Goal: Information Seeking & Learning: Find specific fact

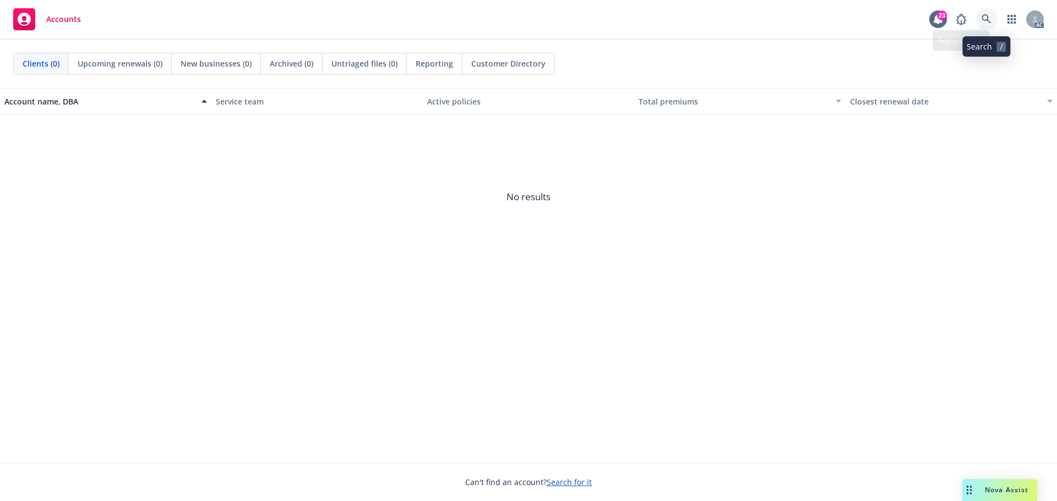
click at [988, 22] on icon at bounding box center [986, 19] width 10 height 10
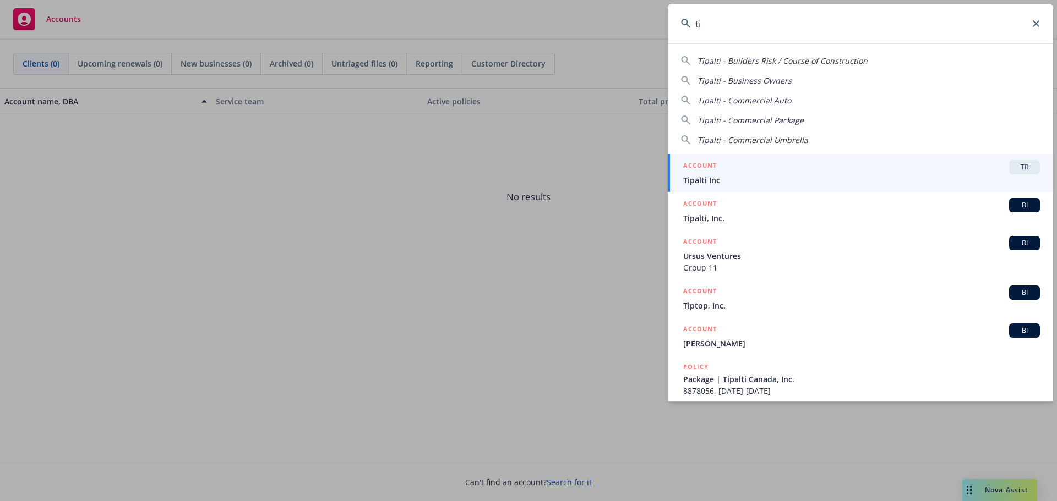
type input "t"
type input "tipalti"
click at [755, 171] on div "ACCOUNT BI" at bounding box center [861, 167] width 357 height 14
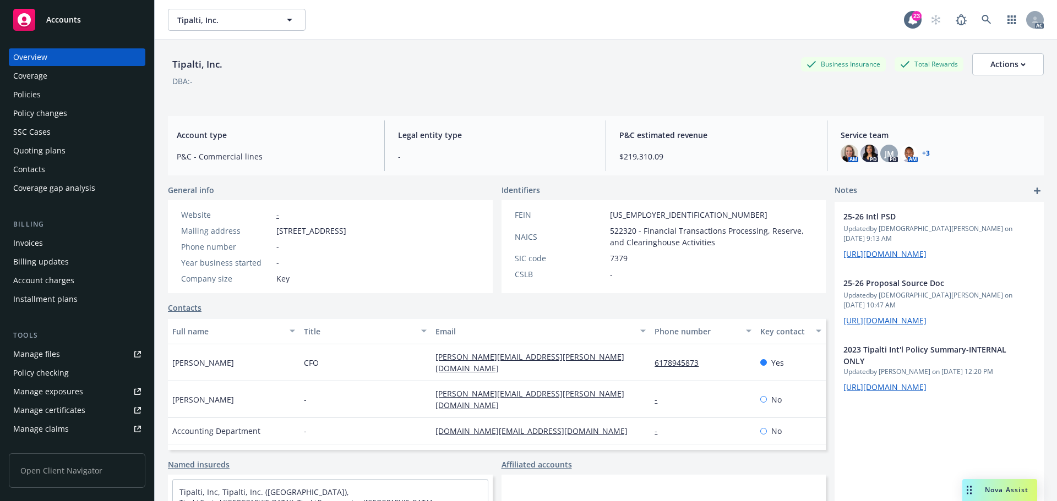
click at [71, 100] on div "Policies" at bounding box center [77, 95] width 128 height 18
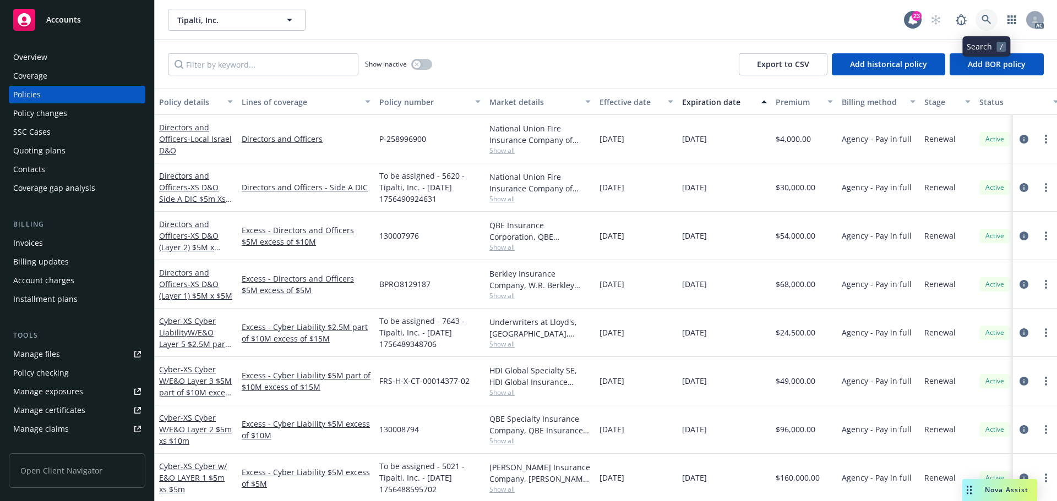
click at [983, 18] on icon at bounding box center [986, 20] width 10 height 10
drag, startPoint x: 465, startPoint y: 29, endPoint x: 305, endPoint y: 70, distance: 165.0
click at [289, 74] on input "Filter by keyword..." at bounding box center [263, 64] width 190 height 22
paste input "ELU205868"
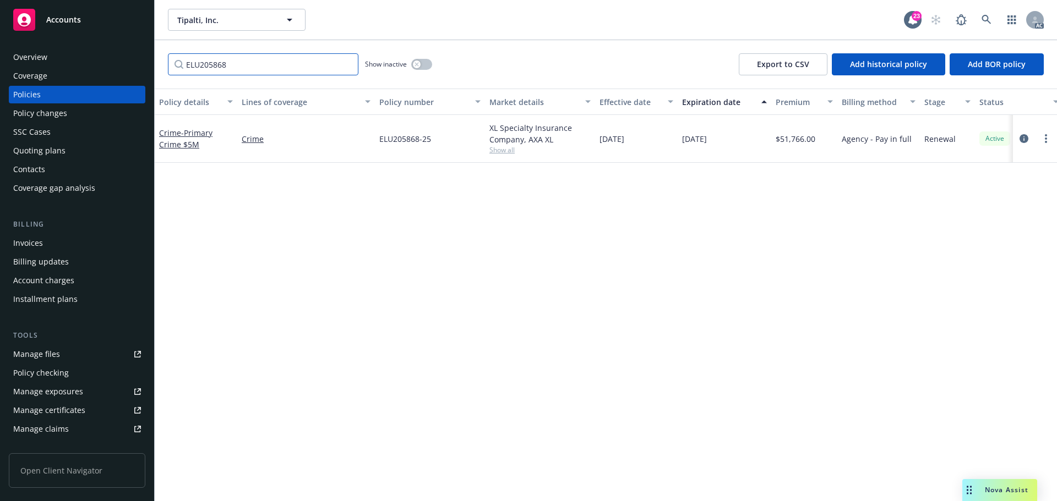
type input "ELU205868"
click at [979, 20] on link at bounding box center [986, 20] width 22 height 22
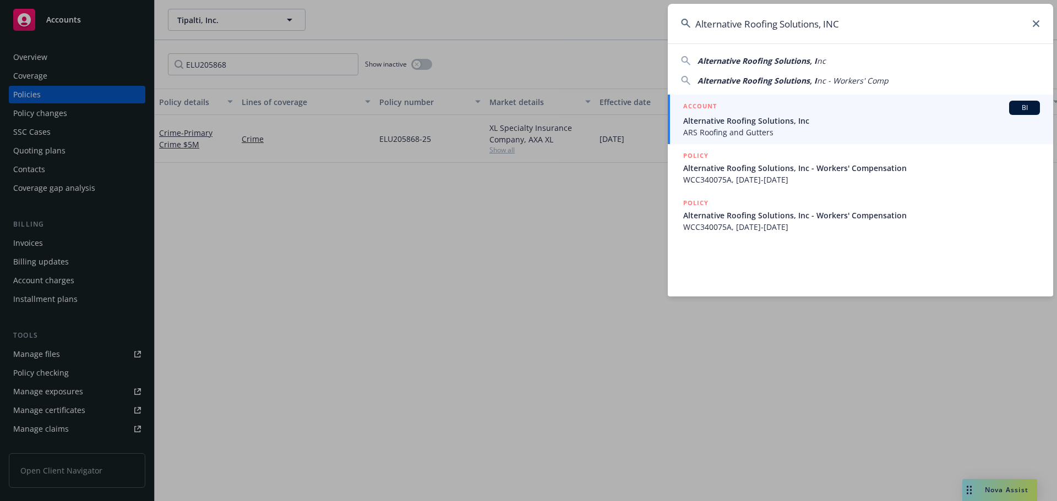
type input "Alternative Roofing Solutions, INC"
click at [752, 107] on div "ACCOUNT BI" at bounding box center [861, 108] width 357 height 14
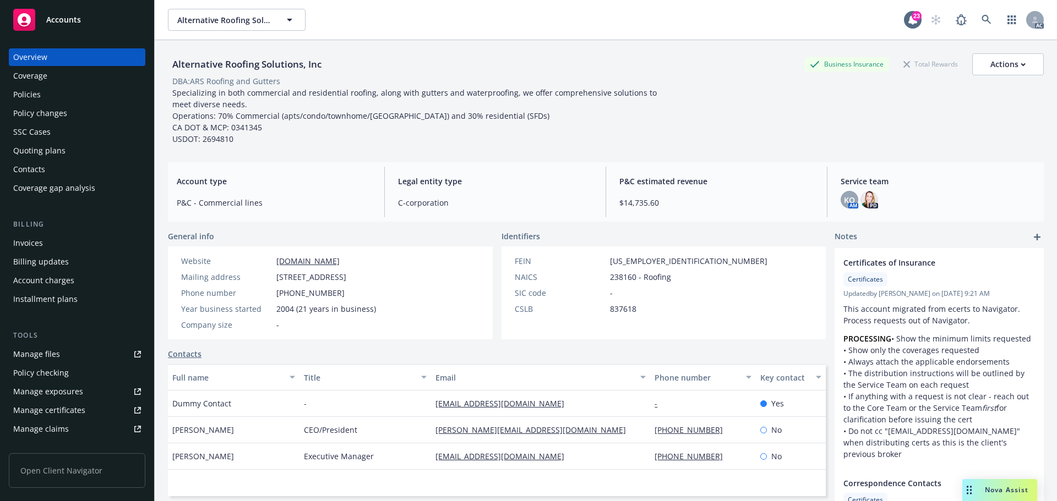
click at [51, 97] on div "Policies" at bounding box center [77, 95] width 128 height 18
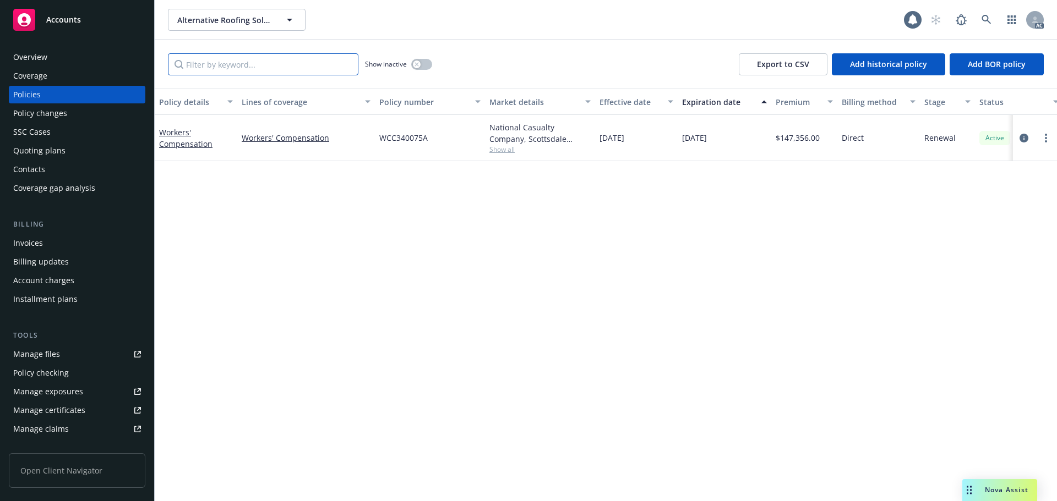
click at [256, 64] on input "Filter by keyword..." at bounding box center [263, 64] width 190 height 22
paste input "WCC340075A"
type input "WCC340075A"
click at [978, 8] on div "Alternative Roofing Solutions, Inc Alternative Roofing Solutions, Inc 23 AC" at bounding box center [606, 20] width 902 height 40
click at [980, 15] on link at bounding box center [986, 20] width 22 height 22
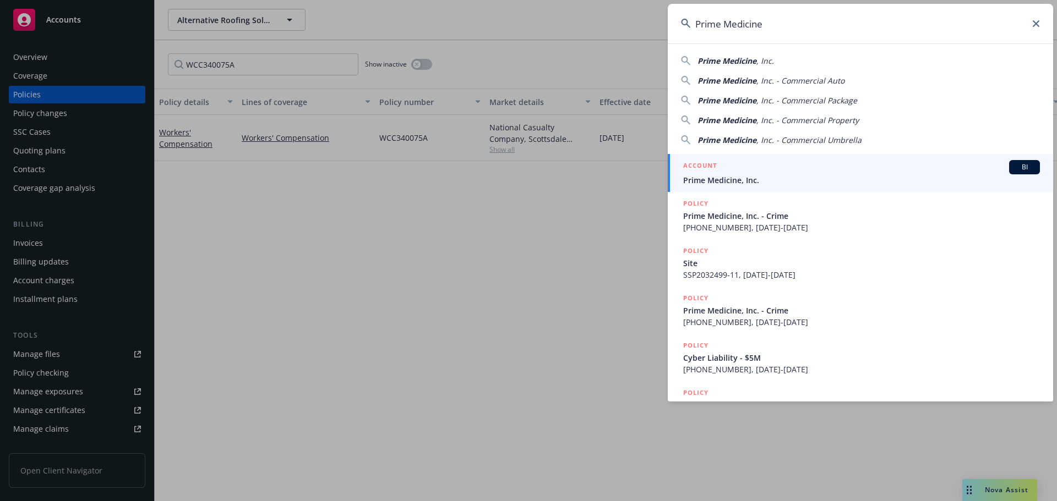
type input "Prime Medicine"
click at [789, 171] on div "ACCOUNT BI" at bounding box center [861, 167] width 357 height 14
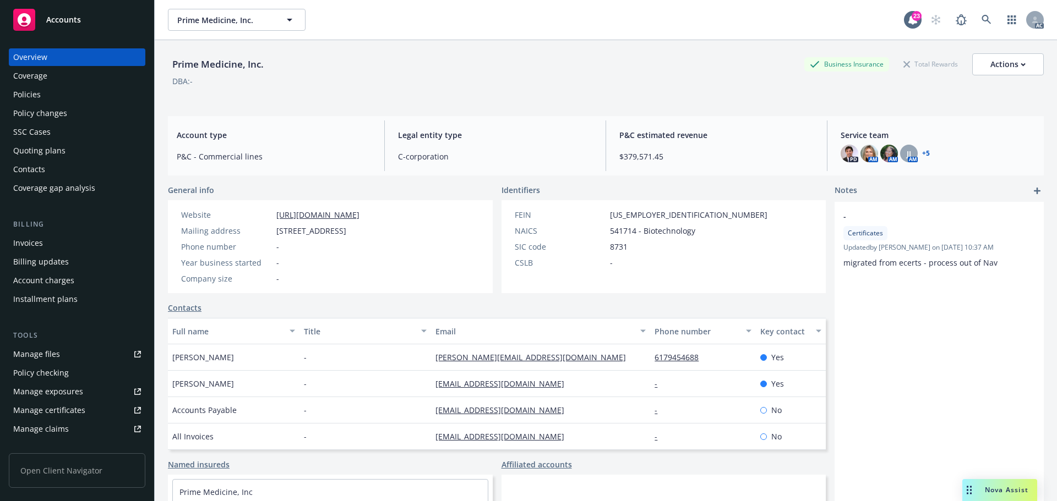
click at [65, 99] on div "Policies" at bounding box center [77, 95] width 128 height 18
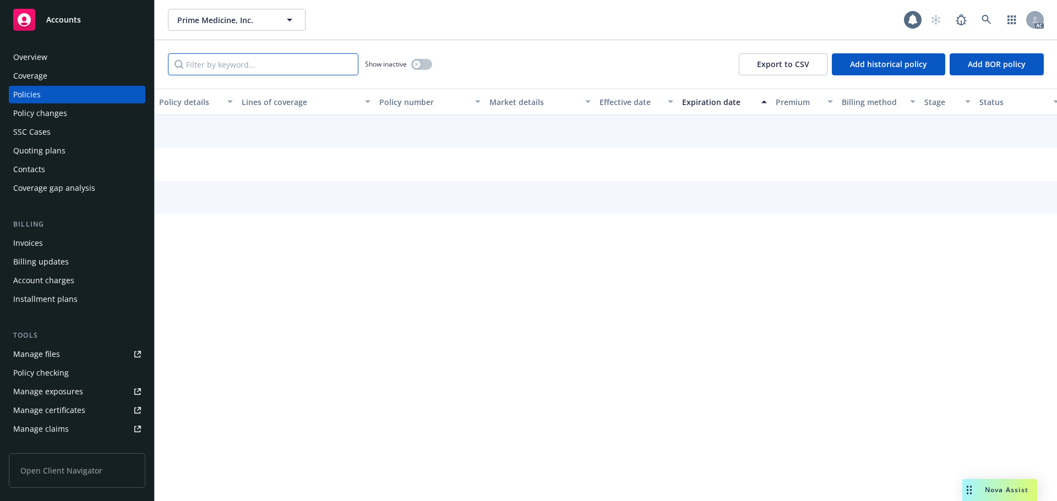
click at [256, 73] on input "Filter by keyword..." at bounding box center [263, 64] width 190 height 22
paste input "0313-5813"
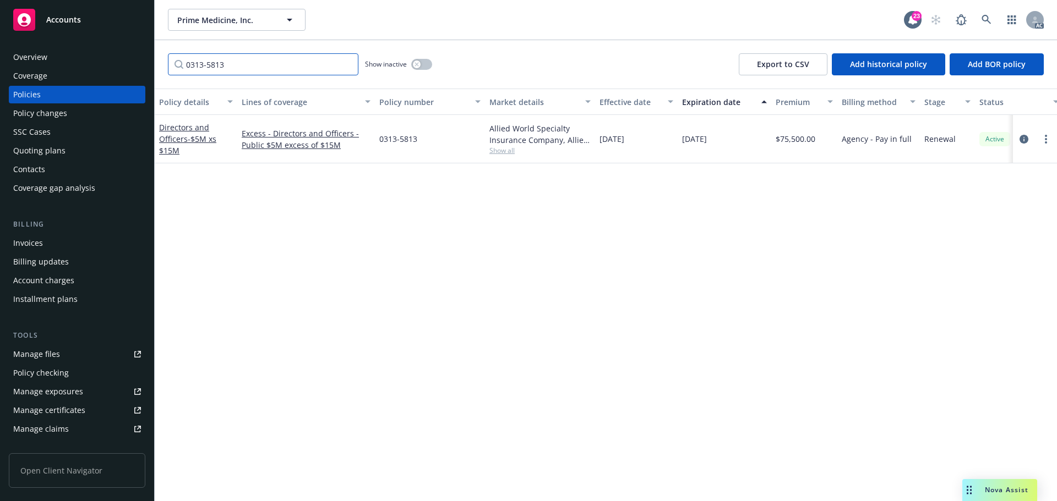
type input "0313-5813"
click at [991, 27] on link at bounding box center [986, 20] width 22 height 22
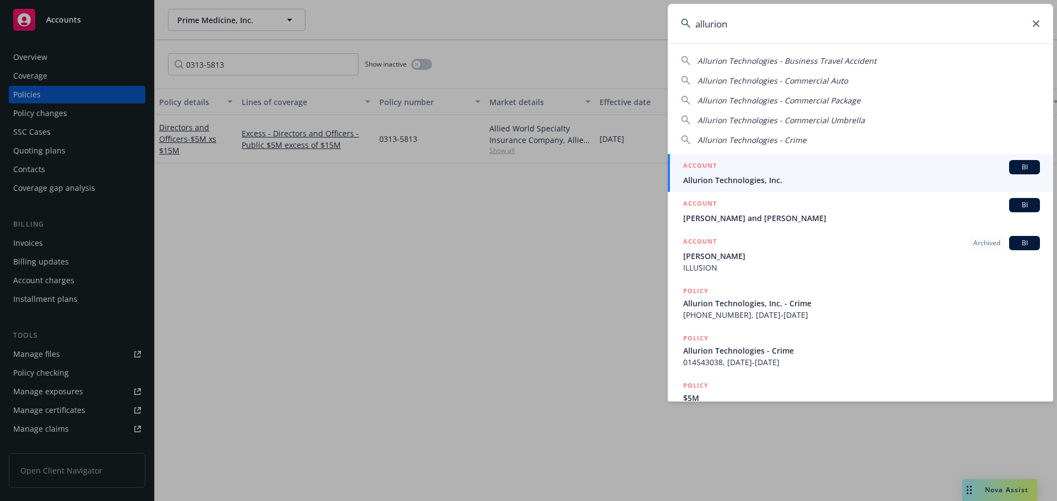
type input "allurion"
click at [847, 166] on div "ACCOUNT BI" at bounding box center [861, 167] width 357 height 14
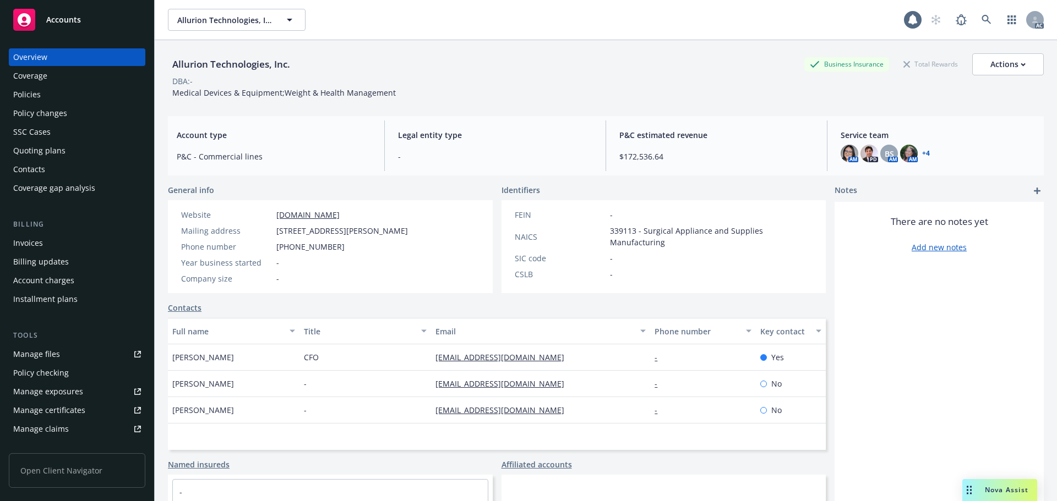
click at [68, 91] on div "Policies" at bounding box center [77, 95] width 128 height 18
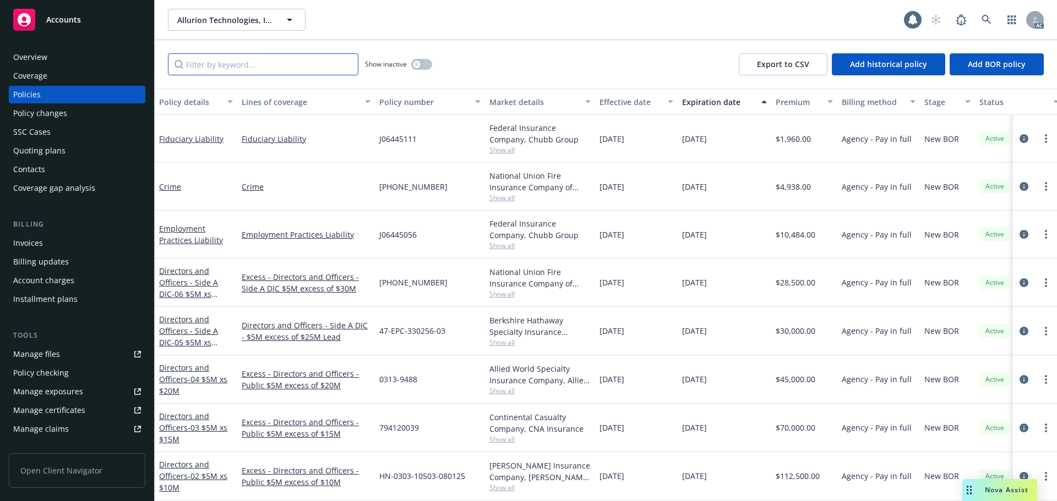
click at [256, 70] on input "Filter by keyword..." at bounding box center [263, 64] width 190 height 22
paste input "HN-0303-10503-080125"
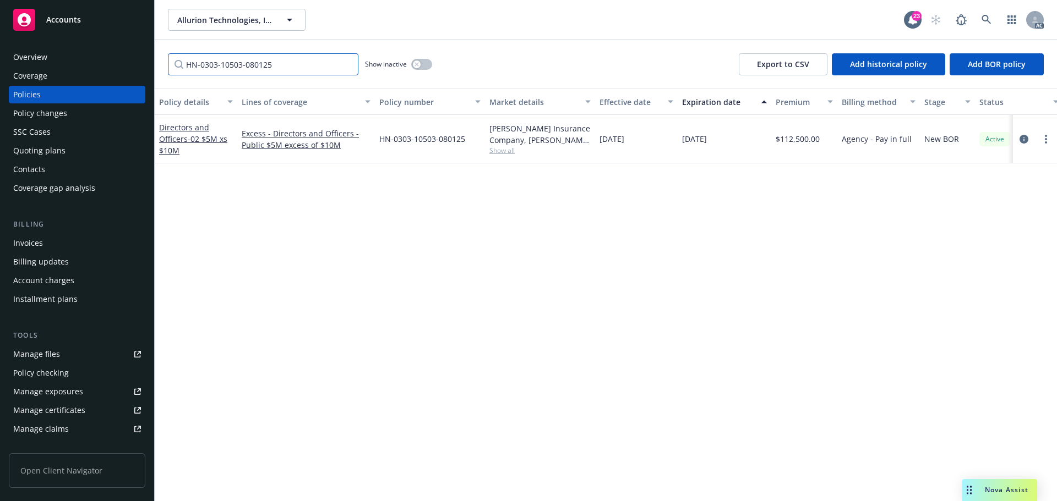
type input "HN-0303-10503-080125"
click at [981, 23] on icon at bounding box center [986, 20] width 10 height 10
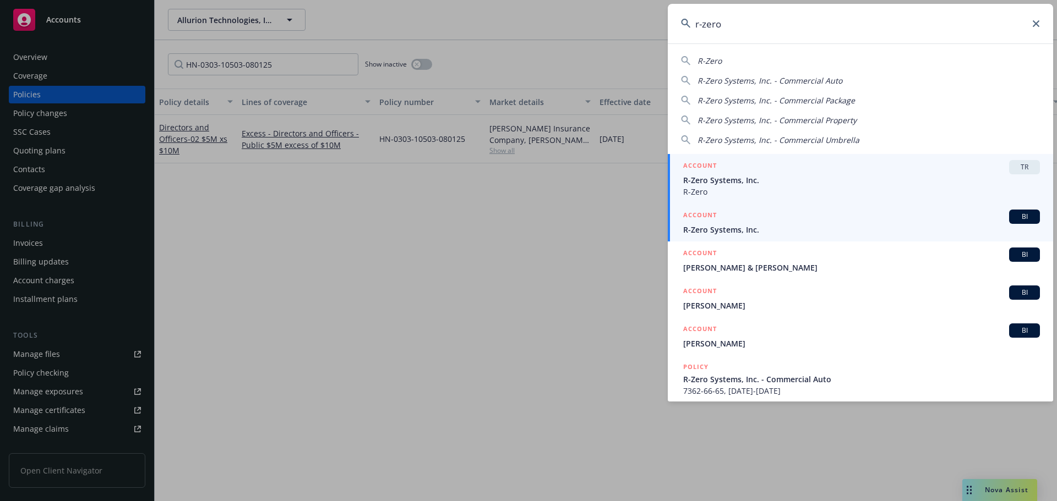
type input "r-zero"
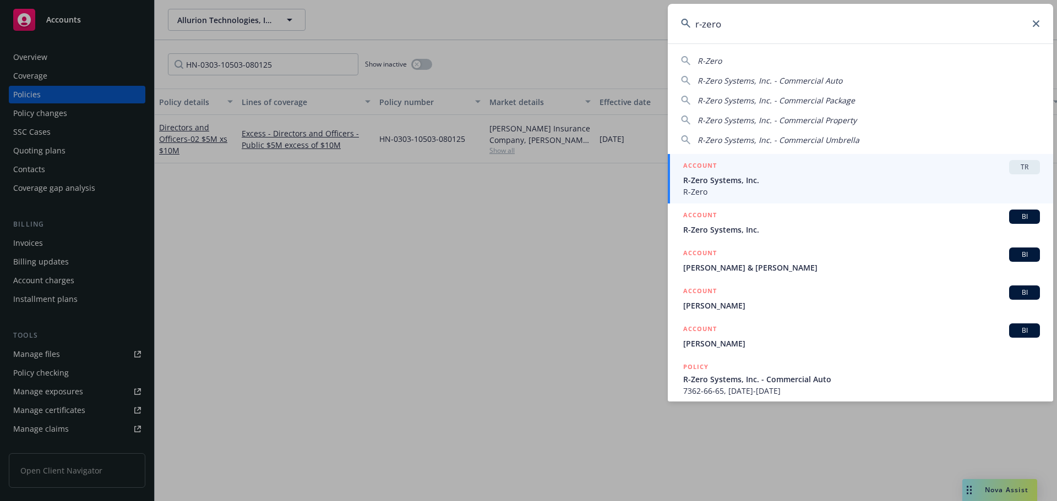
click at [800, 232] on span "R-Zero Systems, Inc." at bounding box center [861, 230] width 357 height 12
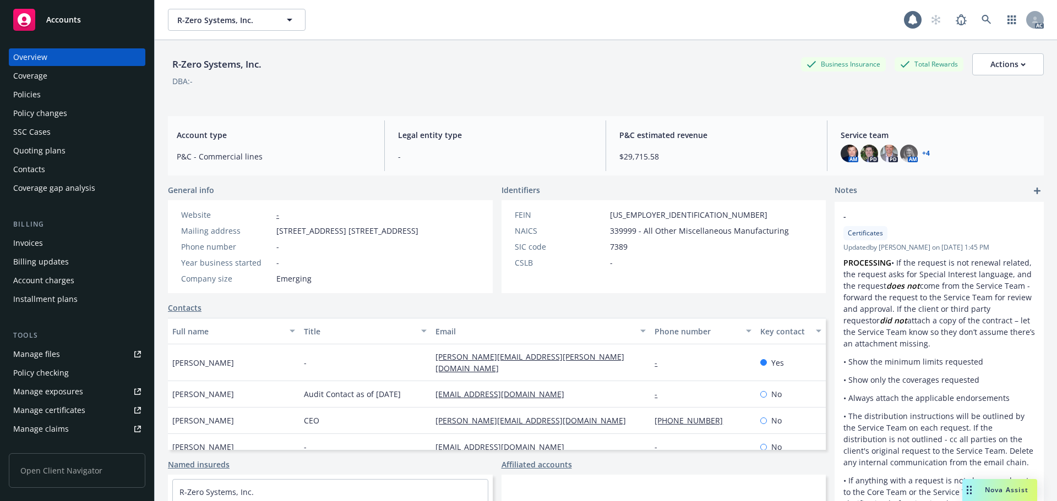
click at [58, 91] on div "Policies" at bounding box center [77, 95] width 128 height 18
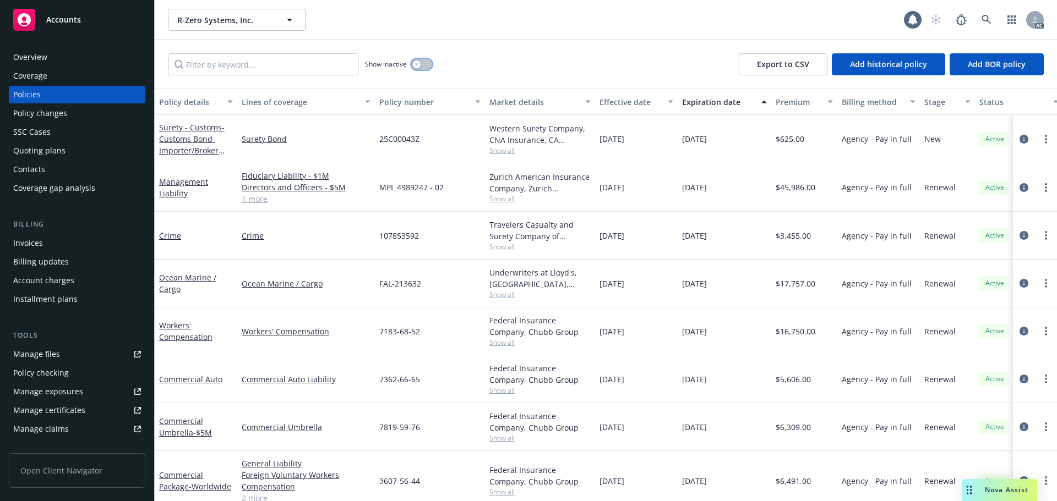
click at [423, 64] on button "button" at bounding box center [421, 64] width 21 height 11
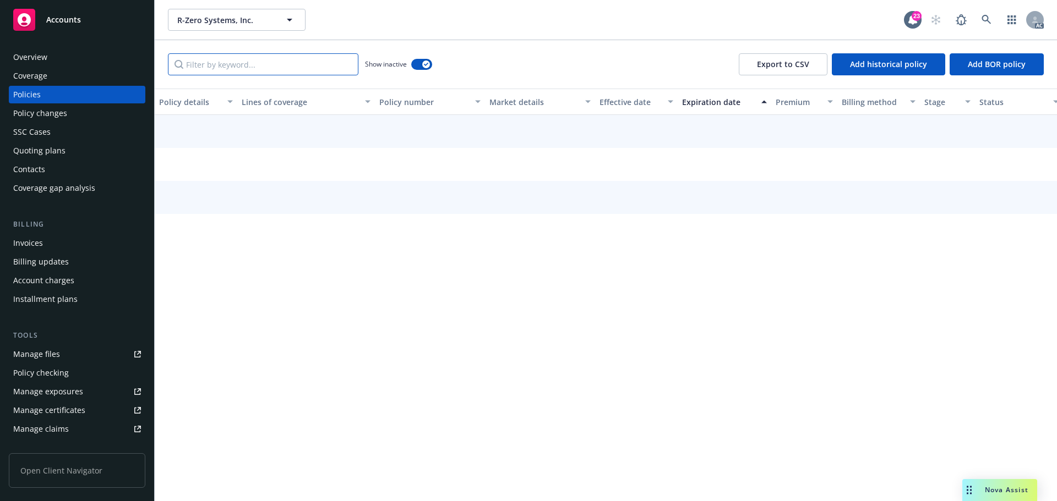
click at [291, 75] on input "Filter by keyword..." at bounding box center [263, 64] width 190 height 22
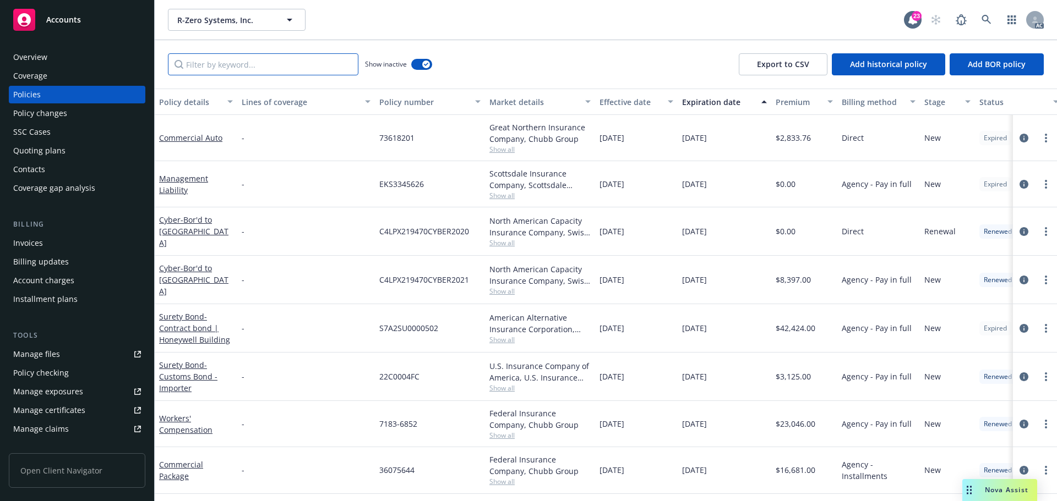
paste input "241025013"
type input "241025013"
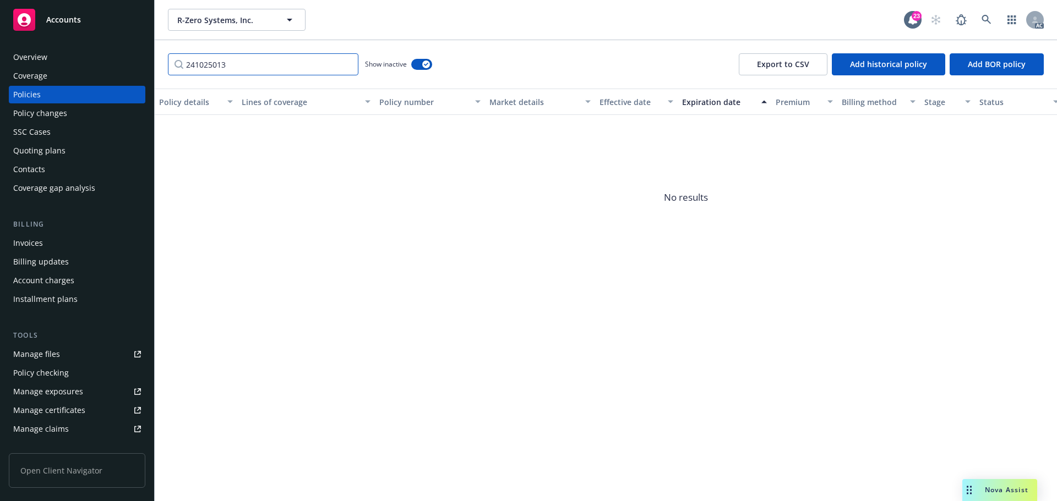
click at [347, 63] on input "241025013" at bounding box center [263, 64] width 190 height 22
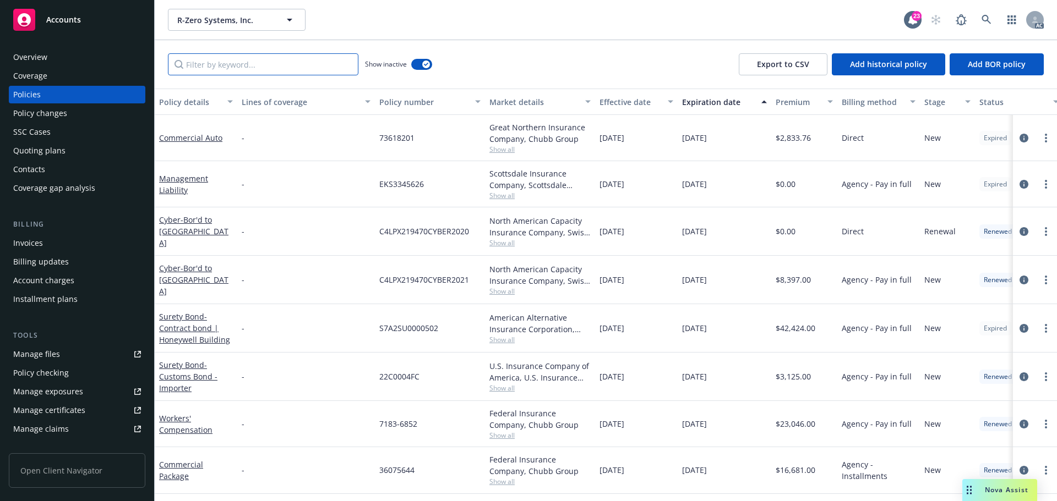
click at [314, 67] on input "Filter by keyword..." at bounding box center [263, 64] width 190 height 22
paste input "25C00043Z"
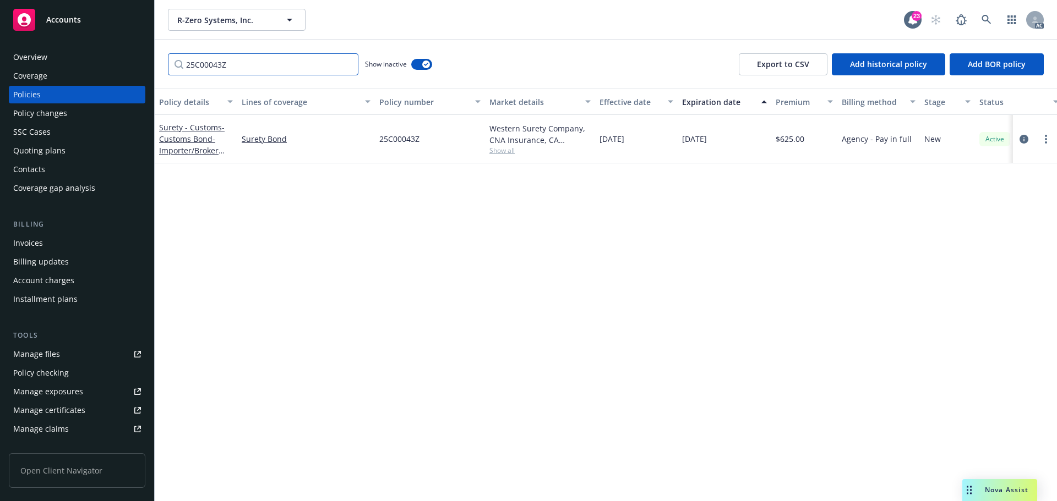
type input "25C00043Z"
click at [988, 19] on icon at bounding box center [986, 20] width 10 height 10
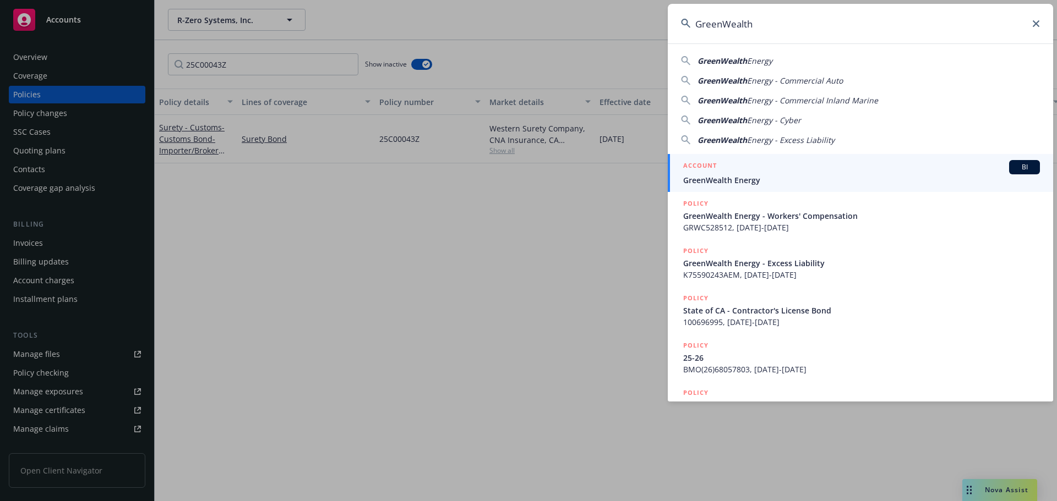
type input "GreenWealth"
drag, startPoint x: 794, startPoint y: 177, endPoint x: 786, endPoint y: 177, distance: 7.7
click at [794, 177] on span "GreenWealth Energy" at bounding box center [861, 180] width 357 height 12
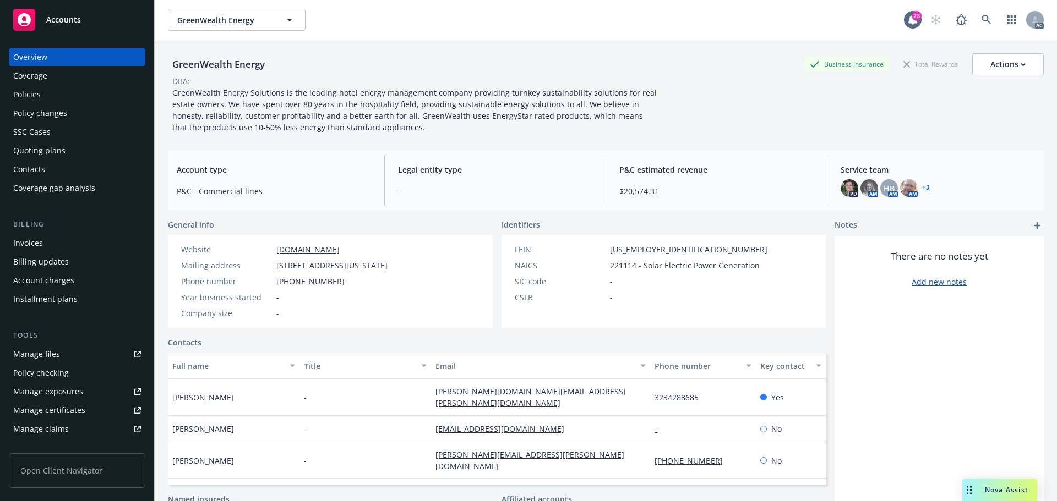
click at [47, 96] on div "Policies" at bounding box center [77, 95] width 128 height 18
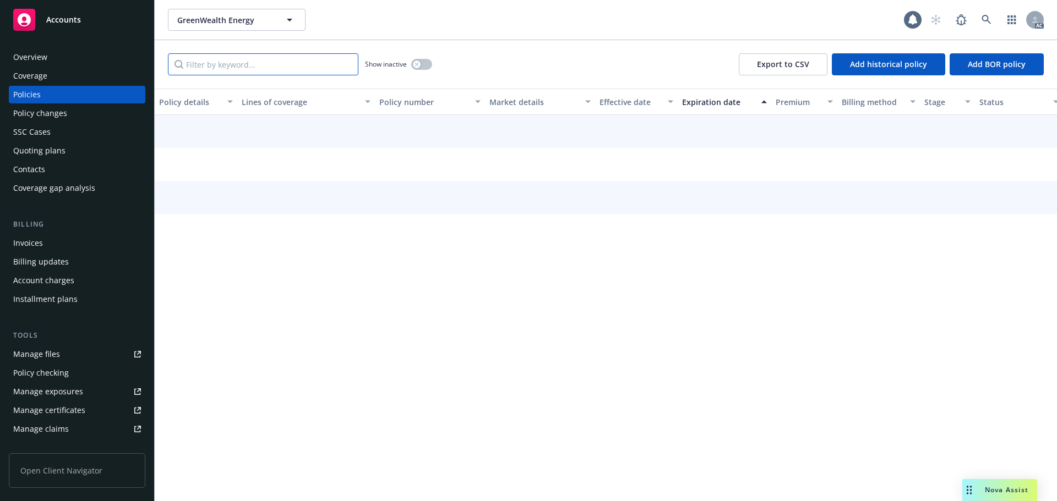
click at [231, 66] on input "Filter by keyword..." at bounding box center [263, 64] width 190 height 22
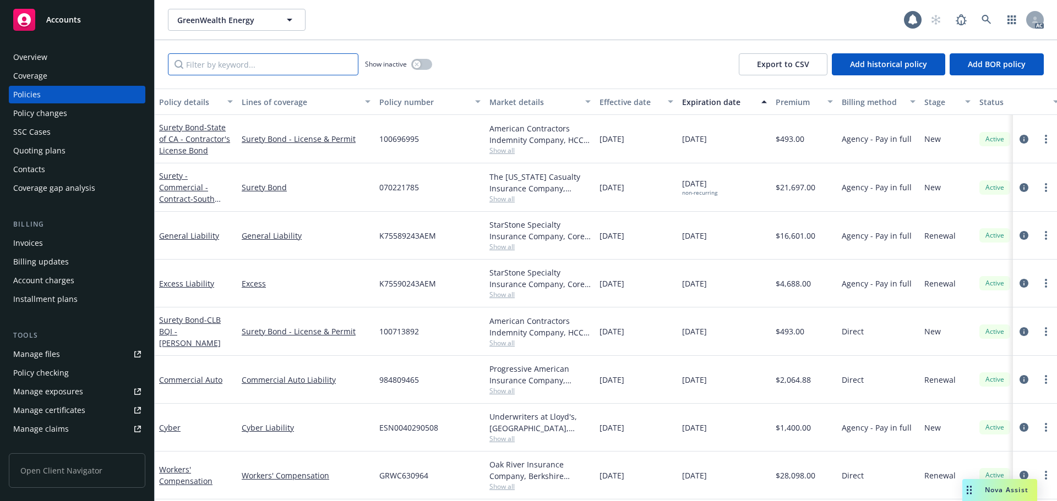
paste input "K75589243AEM"
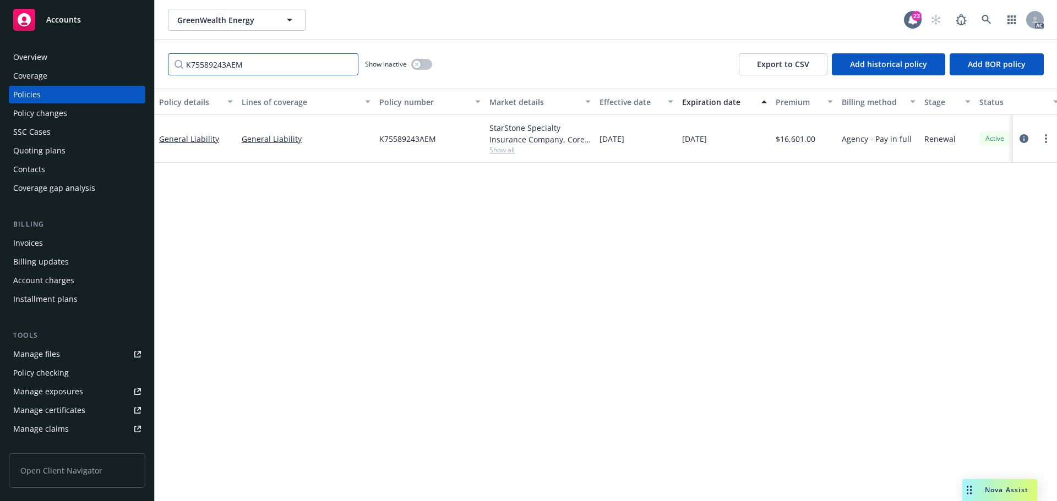
type input "K75589243AEM"
click at [119, 116] on div "Policy changes" at bounding box center [77, 114] width 128 height 18
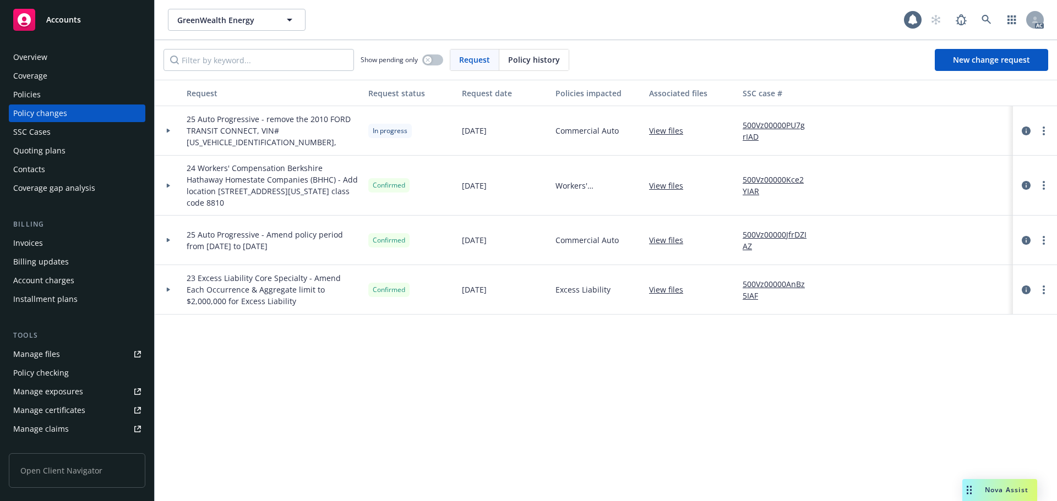
click at [520, 58] on span "Policy history" at bounding box center [534, 60] width 52 height 12
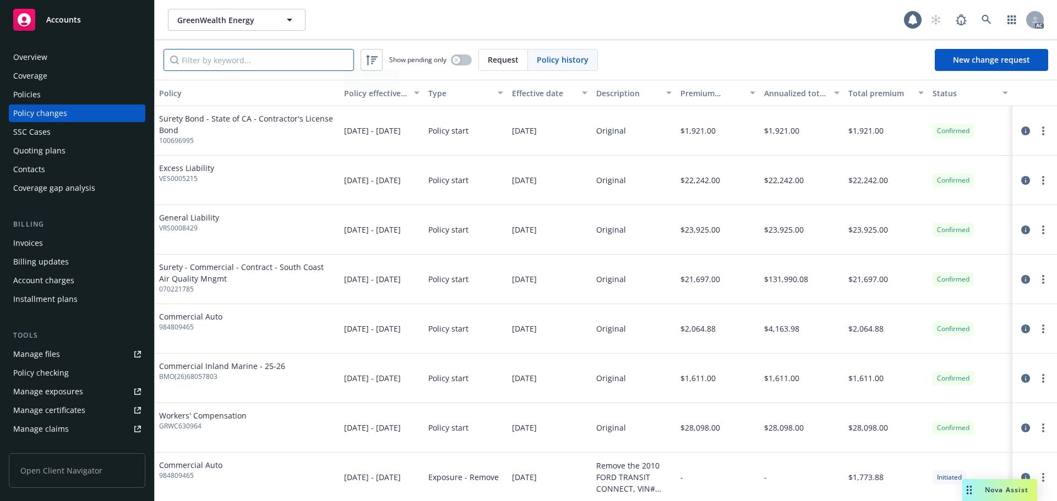
click at [228, 62] on input "Filter by keyword..." at bounding box center [258, 60] width 190 height 22
paste input "K75589243AEM"
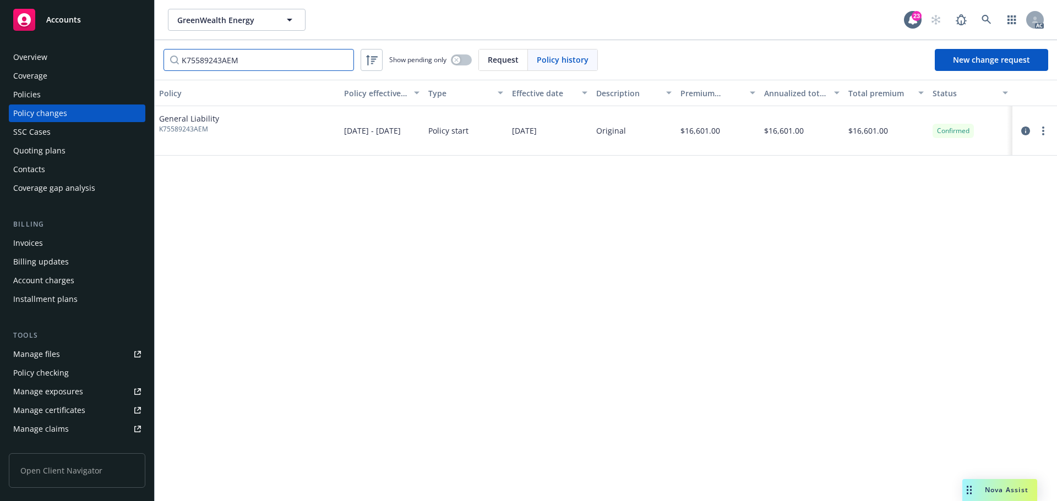
type input "K75589243AEM"
click at [86, 98] on div "Policies" at bounding box center [77, 95] width 128 height 18
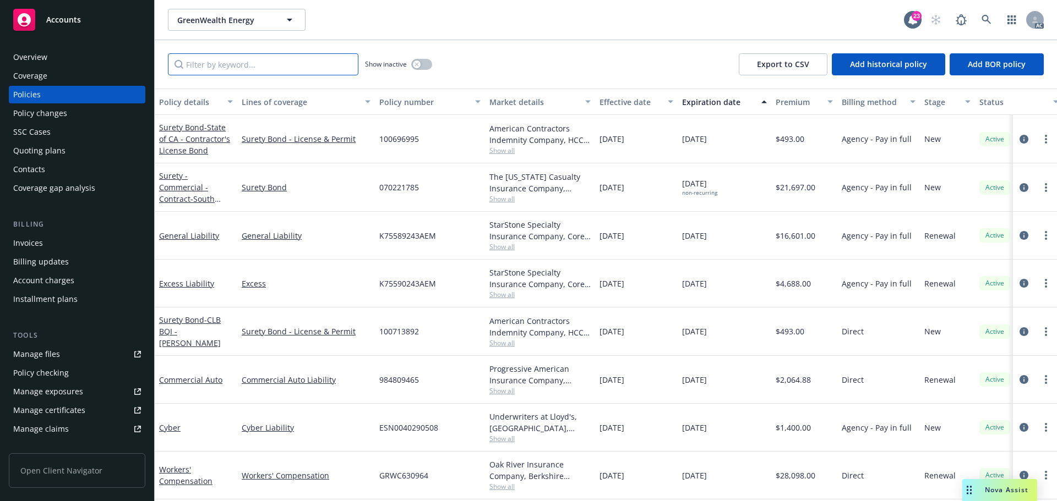
click at [226, 69] on input "Filter by keyword..." at bounding box center [263, 64] width 190 height 22
paste input "K75589243AEM"
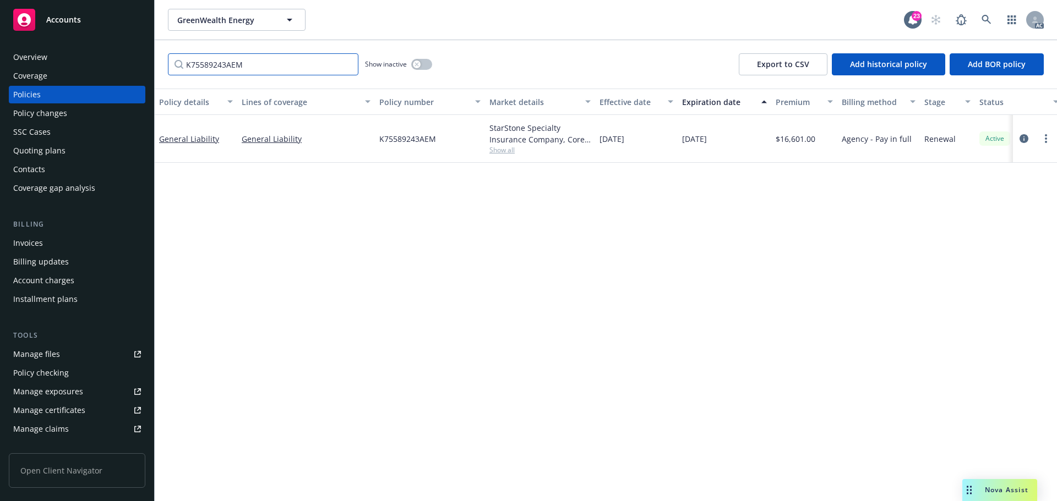
type input "K75589243AEM"
click at [985, 19] on icon at bounding box center [986, 20] width 10 height 10
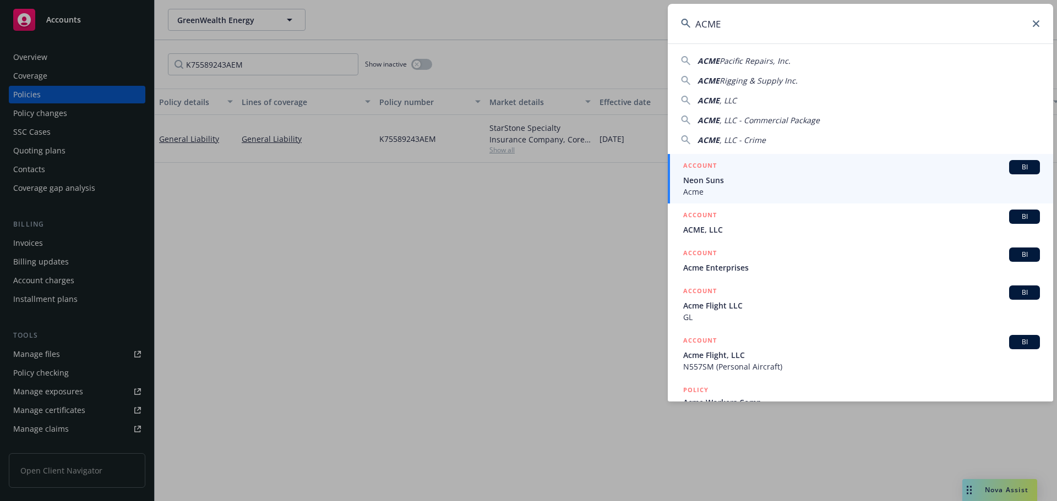
type input "ACME"
click at [741, 182] on span "Neon Suns" at bounding box center [861, 180] width 357 height 12
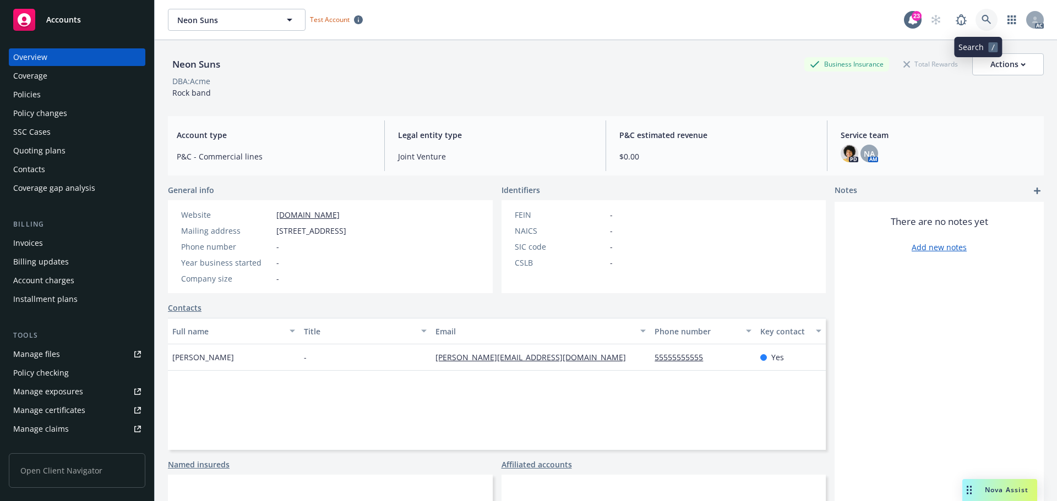
click at [981, 15] on icon at bounding box center [986, 20] width 10 height 10
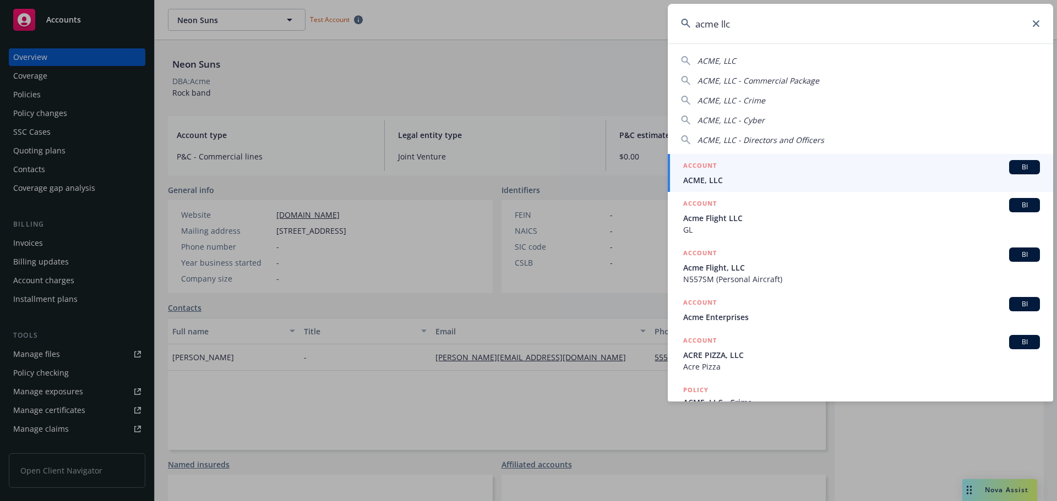
type input "acme llc"
click at [790, 168] on div "ACCOUNT BI" at bounding box center [861, 167] width 357 height 14
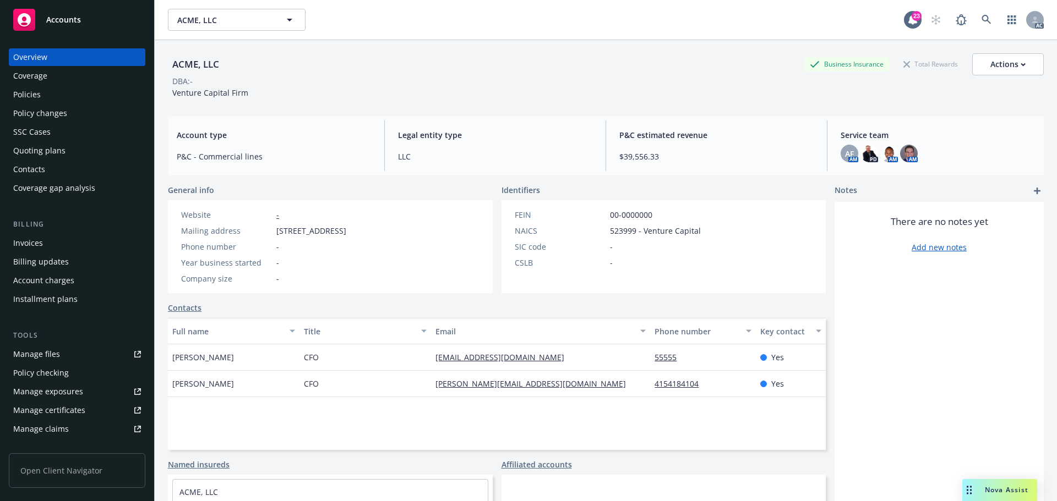
click at [80, 90] on div "Policies" at bounding box center [77, 95] width 128 height 18
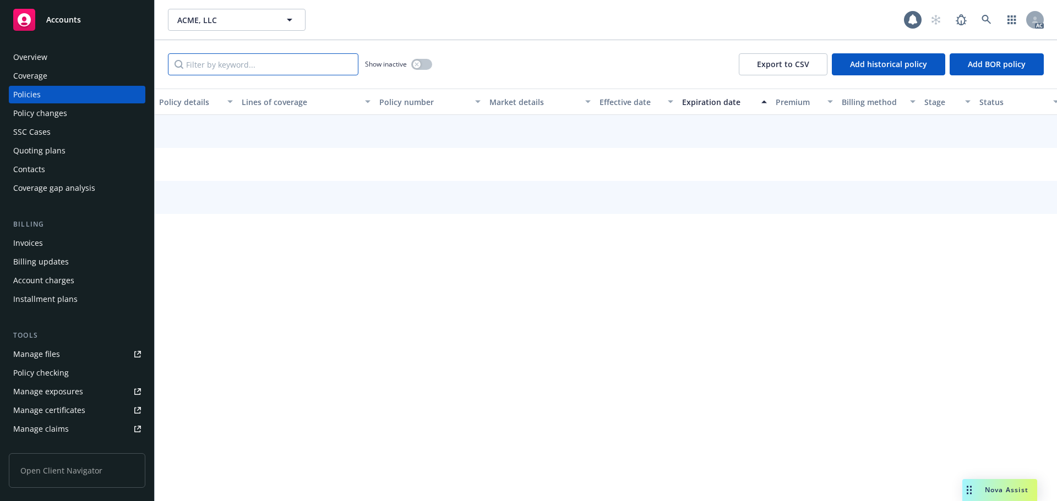
click at [262, 68] on input "Filter by keyword..." at bounding box center [263, 64] width 190 height 22
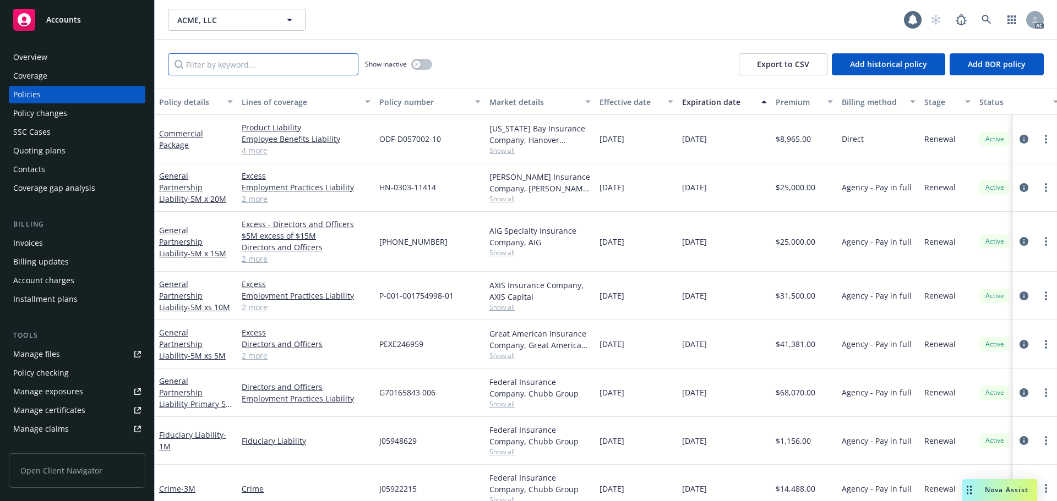
paste input "HN-0303-11414-082925"
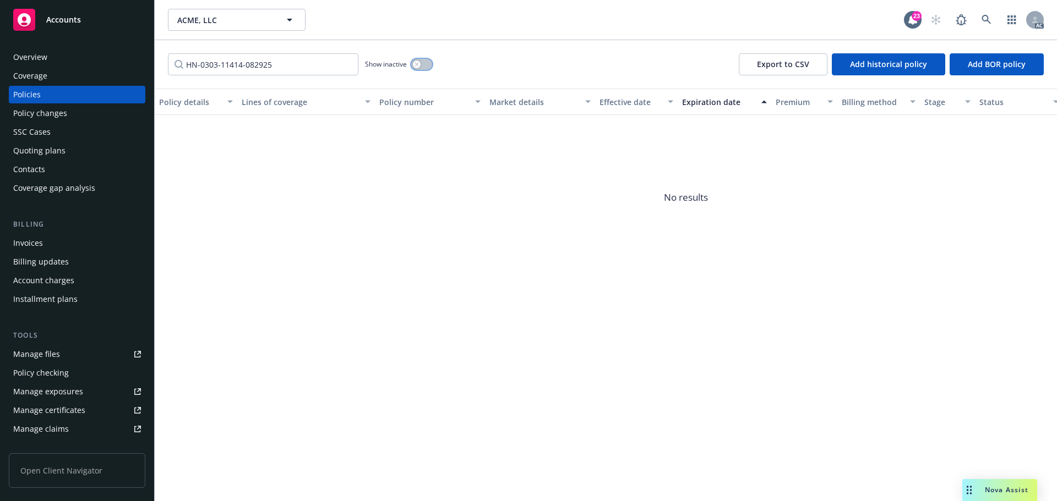
click at [418, 62] on div "button" at bounding box center [417, 65] width 8 height 8
drag, startPoint x: 318, startPoint y: 64, endPoint x: 240, endPoint y: 68, distance: 77.7
click at [240, 68] on input "HN-0303-11414-082925" at bounding box center [263, 64] width 190 height 22
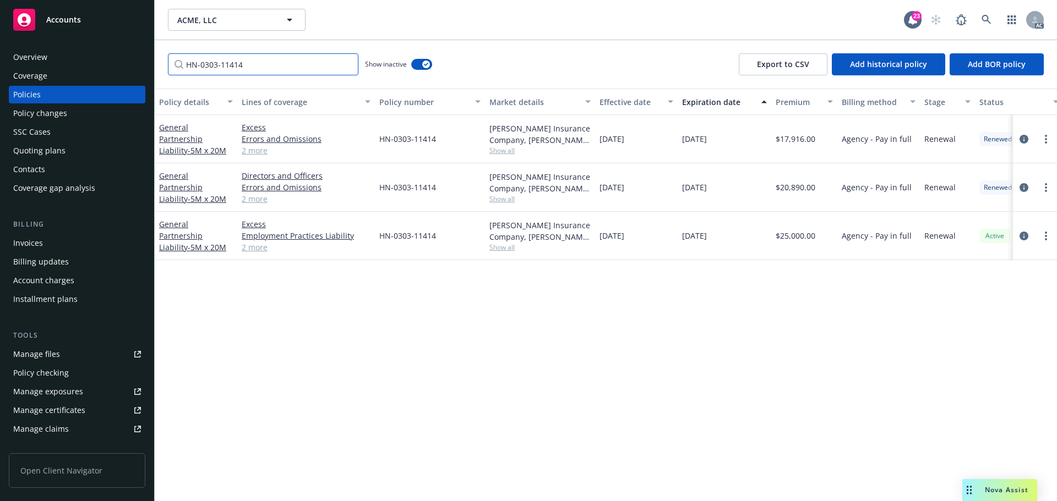
type input "HN-0303-11414"
click at [978, 20] on link at bounding box center [986, 20] width 22 height 22
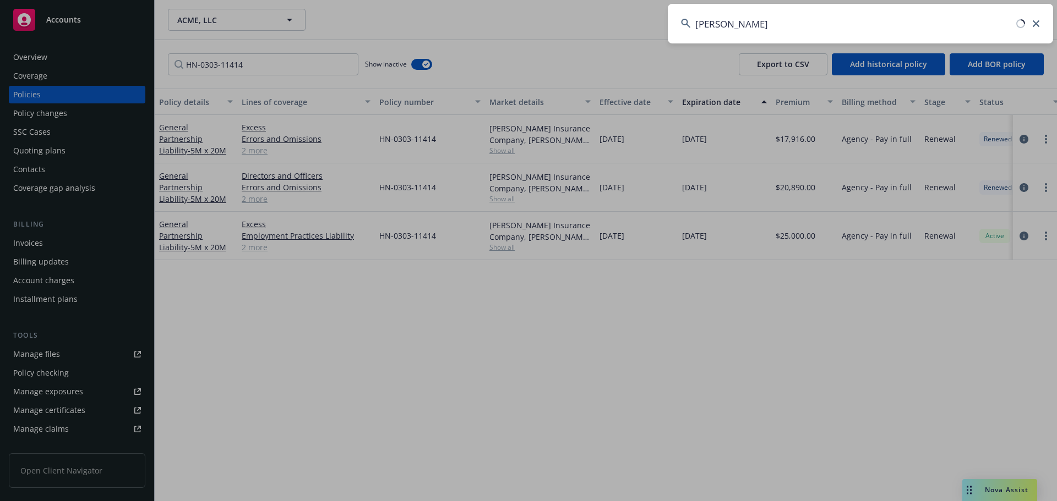
type input "scopely"
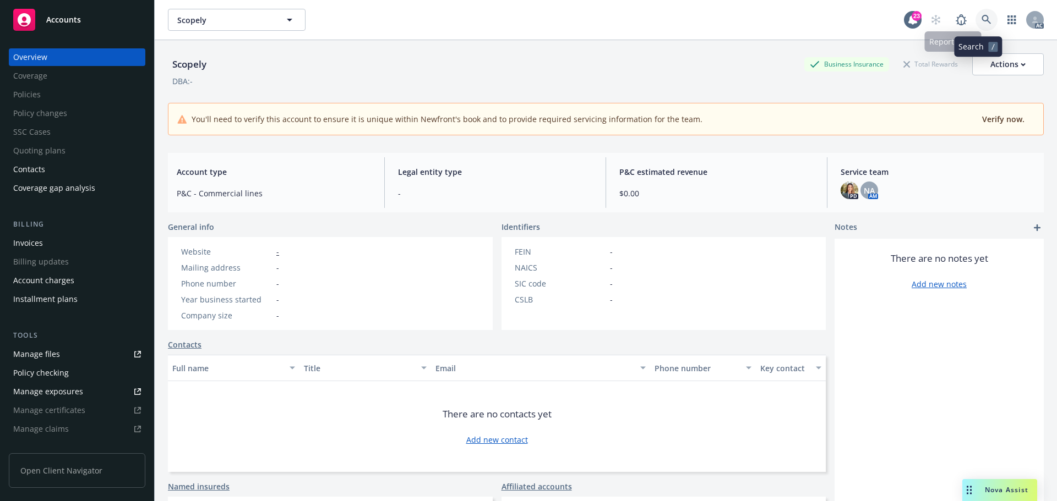
click at [980, 13] on link at bounding box center [986, 20] width 22 height 22
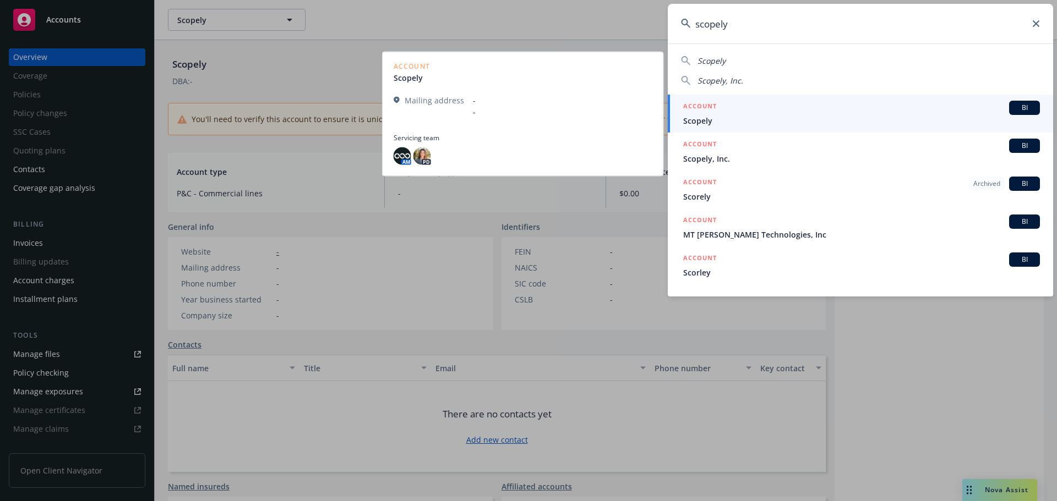
type input "scopely"
click at [845, 122] on span "Scopely" at bounding box center [861, 121] width 357 height 12
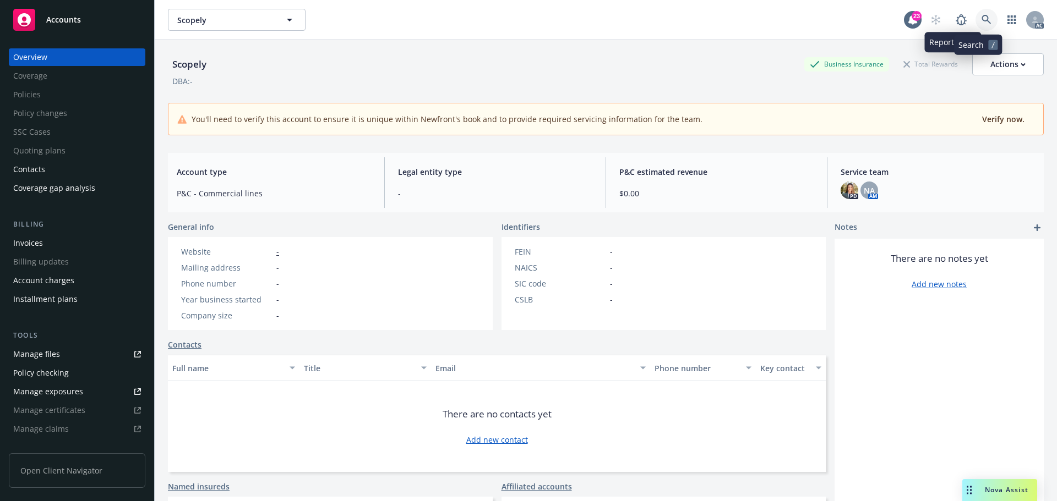
click at [975, 16] on link at bounding box center [986, 20] width 22 height 22
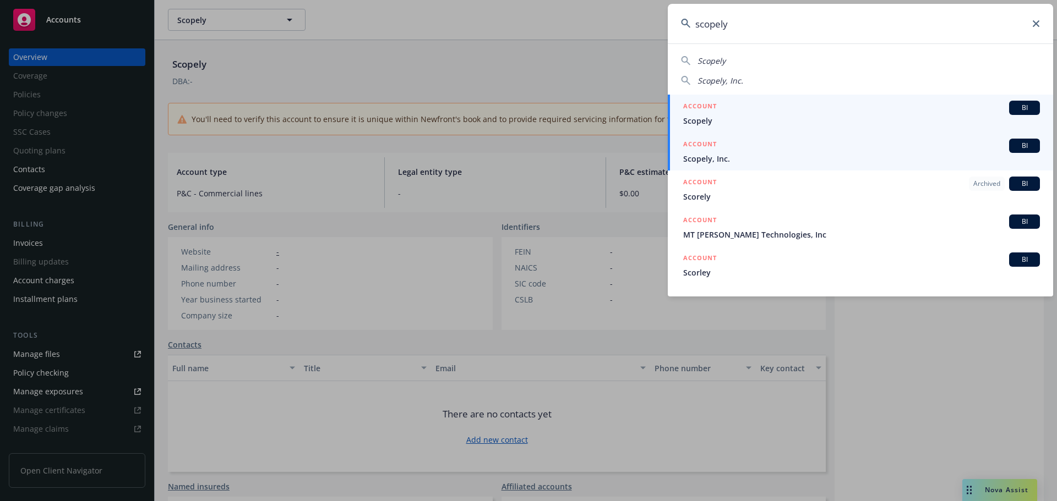
type input "scopely"
click at [854, 151] on div "ACCOUNT BI" at bounding box center [861, 146] width 357 height 14
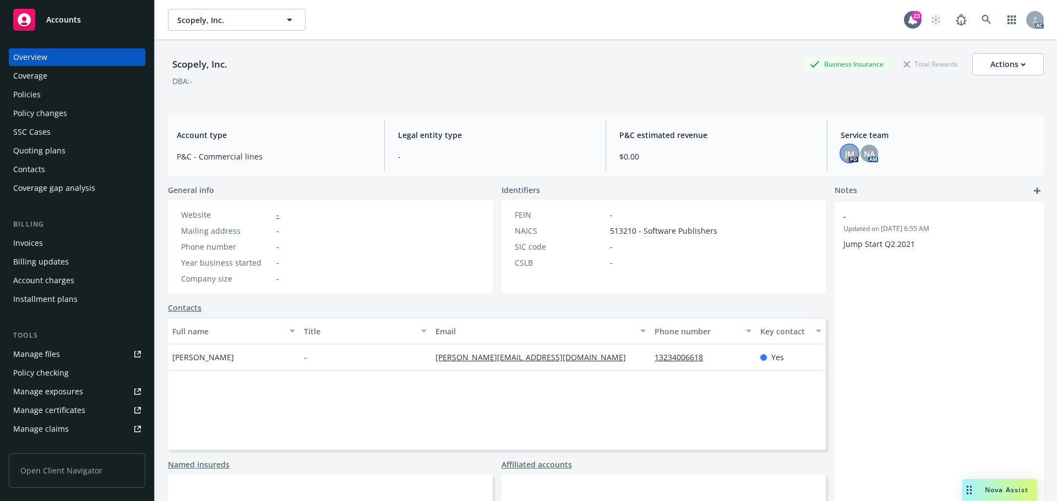
click at [845, 151] on span "JM" at bounding box center [849, 154] width 9 height 12
click at [865, 148] on span "NA" at bounding box center [869, 154] width 11 height 12
click at [83, 99] on div "Policies" at bounding box center [77, 95] width 128 height 18
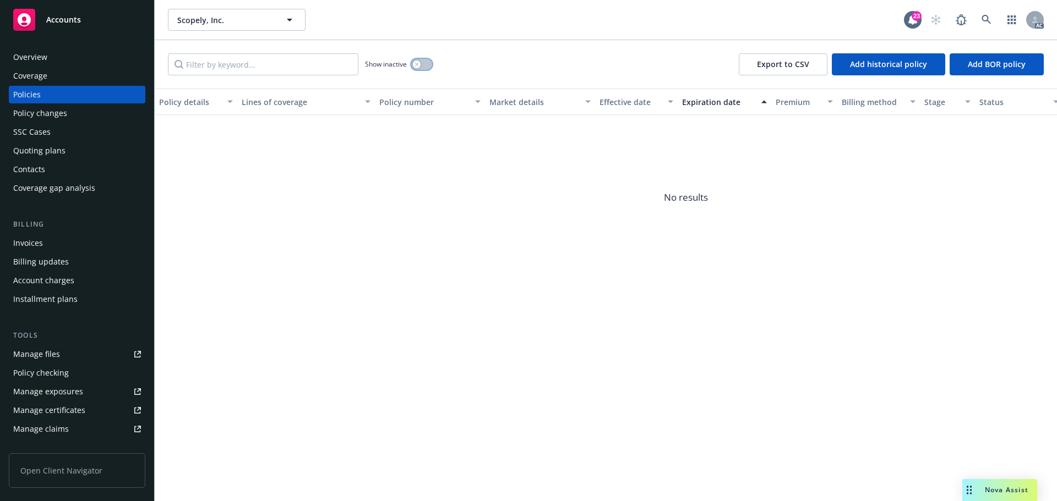
click at [427, 65] on button "button" at bounding box center [421, 64] width 21 height 11
click at [31, 57] on div "Overview" at bounding box center [30, 57] width 34 height 18
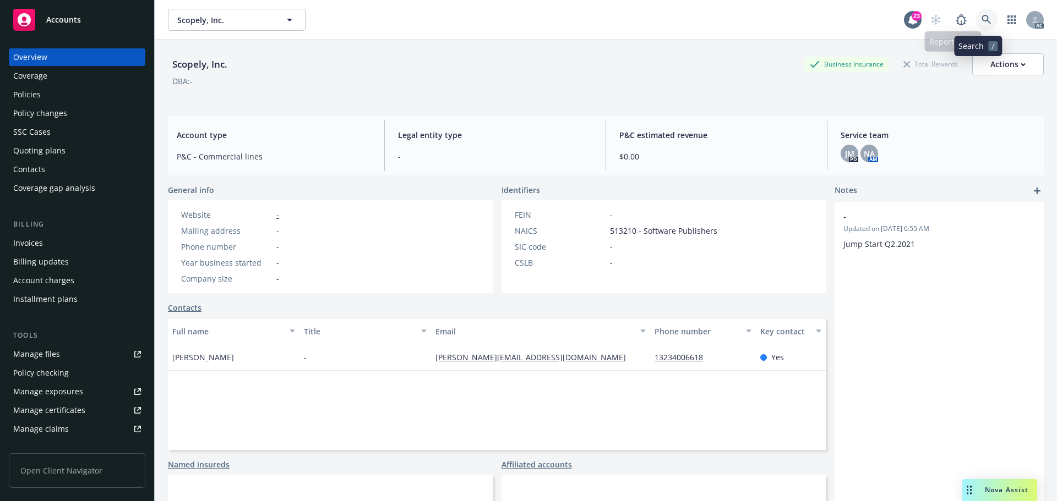
click at [975, 24] on link at bounding box center [986, 20] width 22 height 22
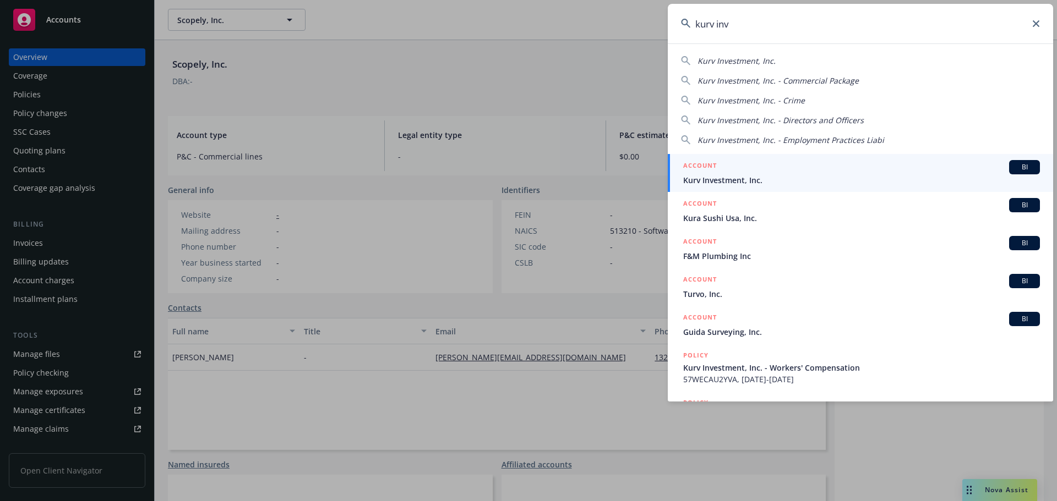
type input "kurv inv"
click at [803, 183] on span "Kurv Investment, Inc." at bounding box center [861, 180] width 357 height 12
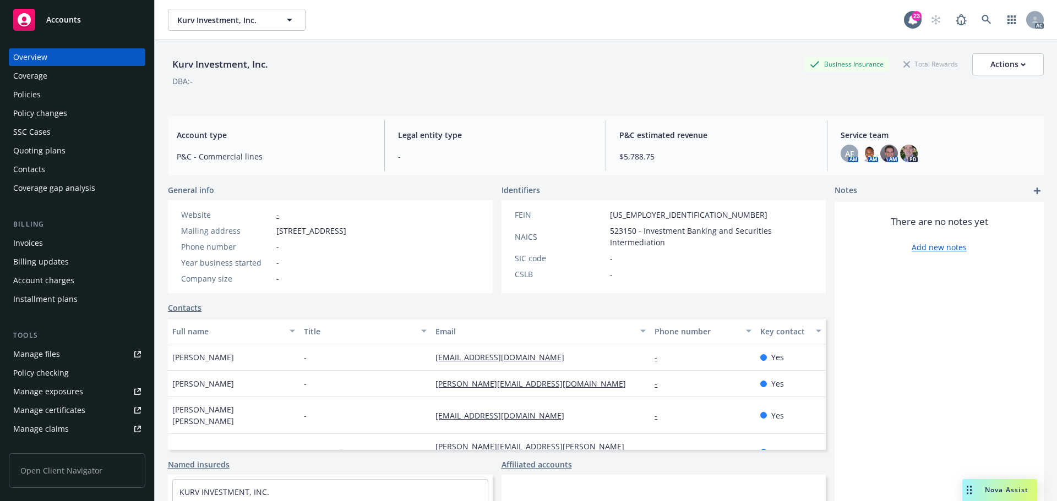
drag, startPoint x: 290, startPoint y: 233, endPoint x: 277, endPoint y: 230, distance: 13.6
click at [277, 230] on span "[STREET_ADDRESS]" at bounding box center [311, 231] width 70 height 12
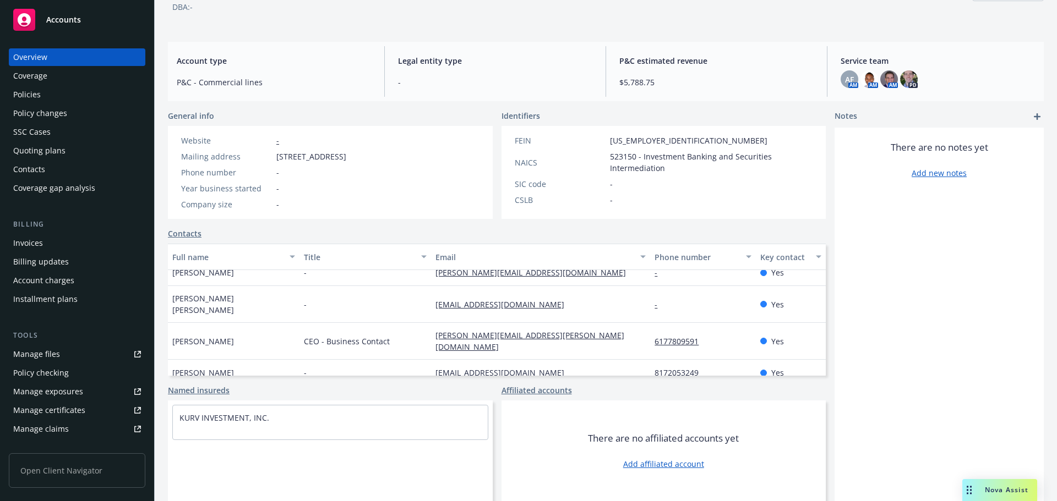
scroll to position [53, 0]
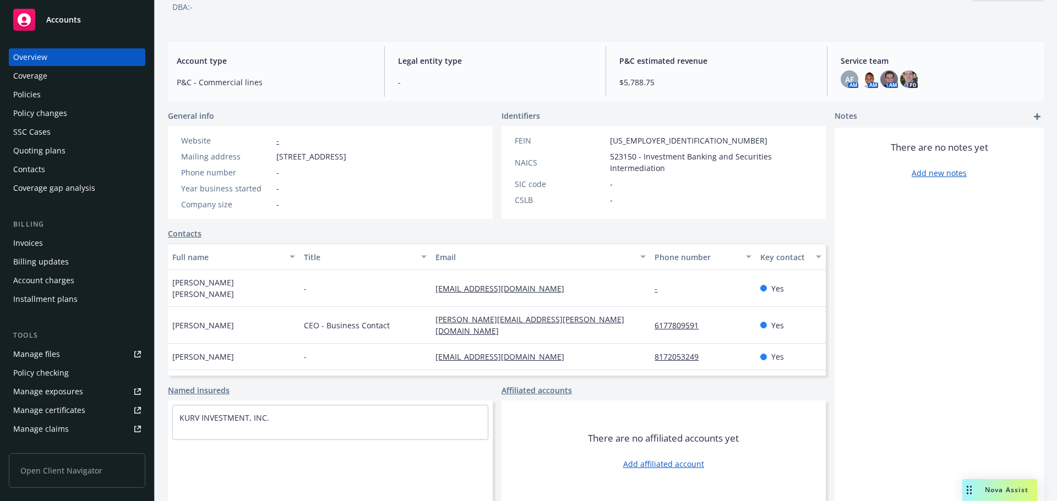
drag, startPoint x: 220, startPoint y: 364, endPoint x: 166, endPoint y: 361, distance: 54.6
click at [162, 363] on div "Kurv Investment, Inc. Business Insurance Total Rewards Actions DBA: - Account t…" at bounding box center [606, 216] width 902 height 501
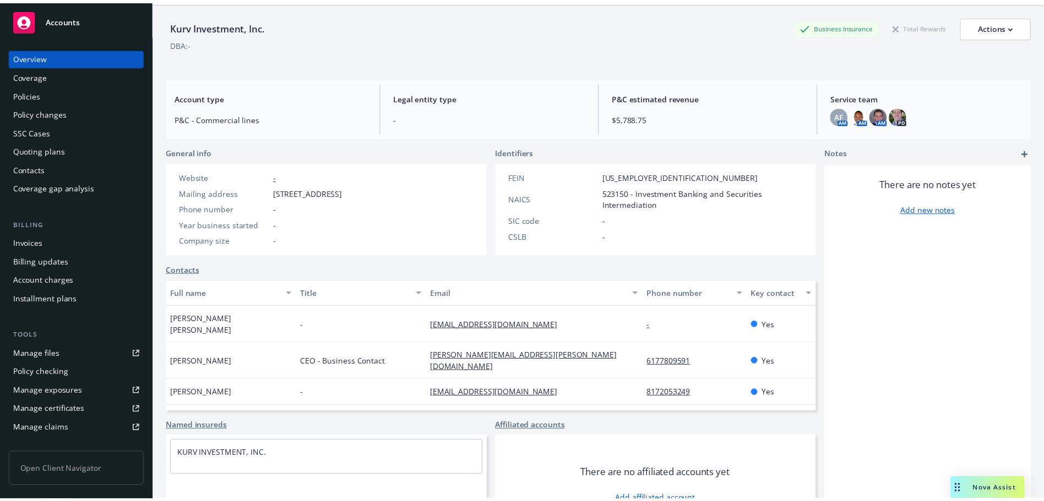
scroll to position [0, 0]
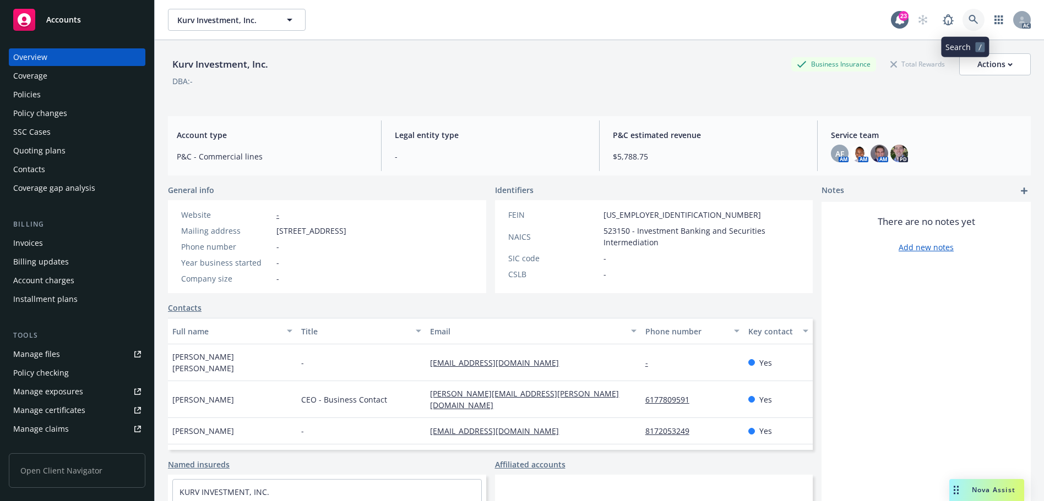
click at [968, 15] on icon at bounding box center [973, 20] width 10 height 10
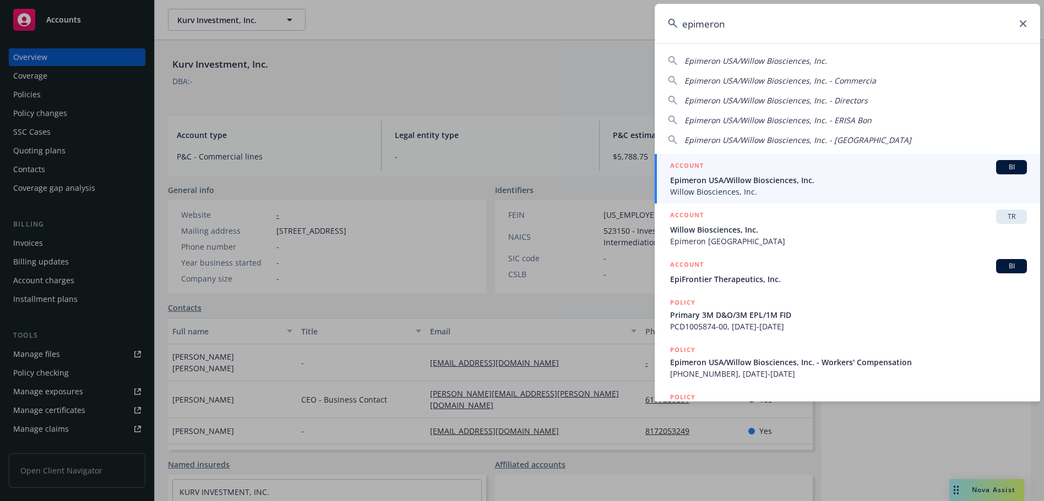
type input "epimeron"
click at [768, 181] on span "Epimeron USA/Willow Biosciences, Inc." at bounding box center [848, 180] width 357 height 12
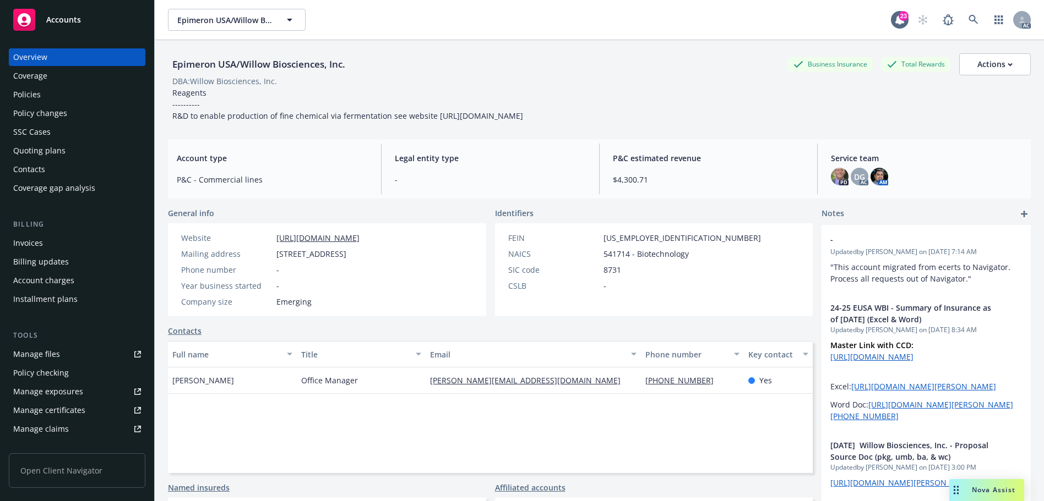
click at [346, 253] on span "[STREET_ADDRESS]" at bounding box center [311, 254] width 70 height 12
copy span "Avenue"
click at [346, 253] on span "[STREET_ADDRESS]" at bounding box center [311, 254] width 70 height 12
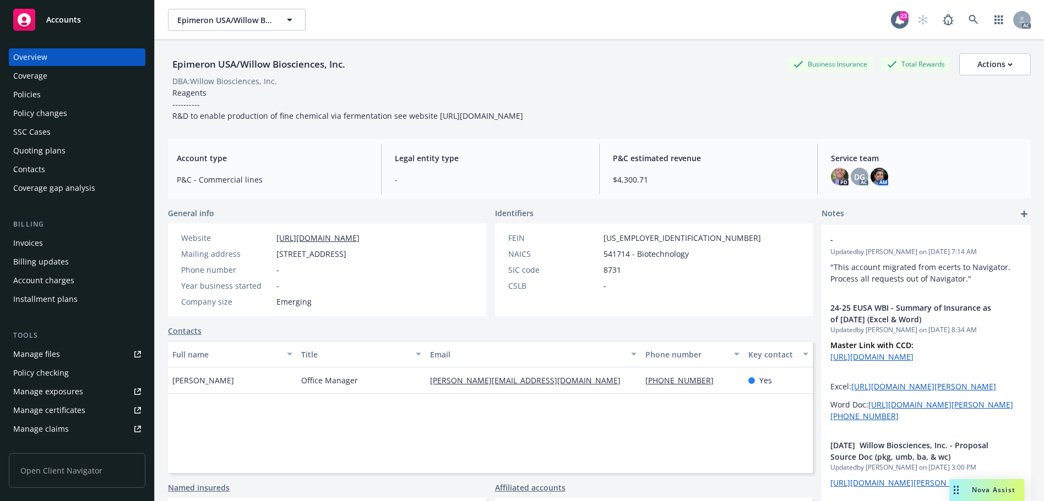
copy span "Sunnyvale"
click at [968, 15] on icon at bounding box center [972, 19] width 9 height 9
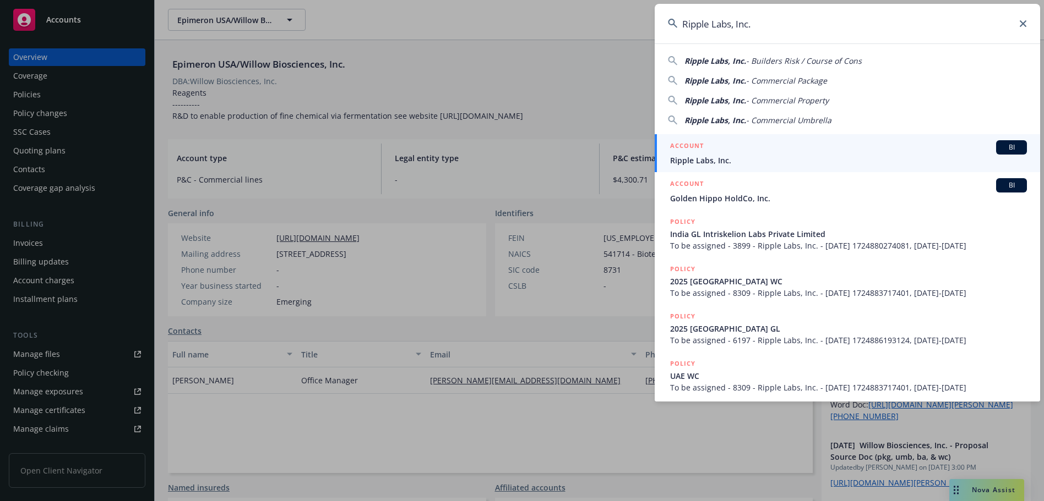
type input "Ripple Labs, Inc."
click at [751, 149] on div "ACCOUNT BI" at bounding box center [848, 147] width 357 height 14
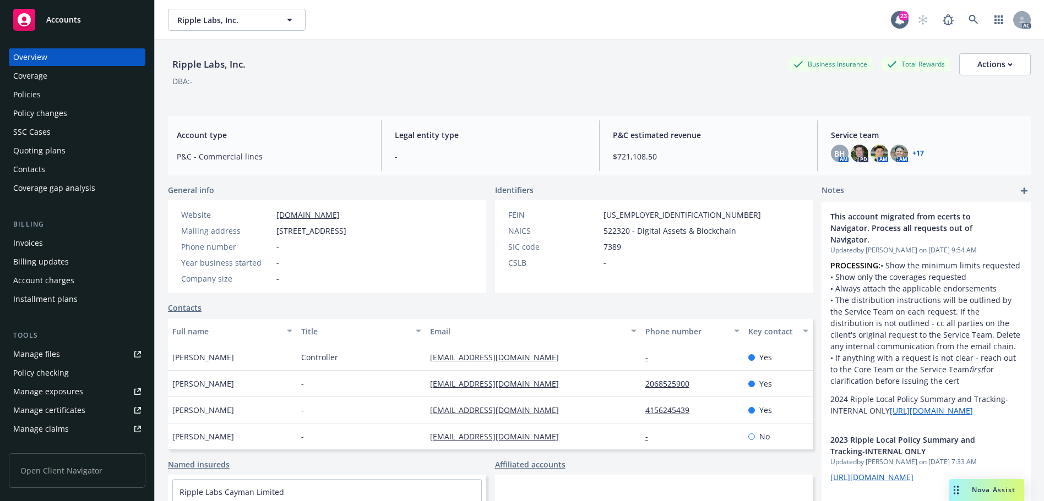
click at [64, 96] on div "Policies" at bounding box center [77, 95] width 128 height 18
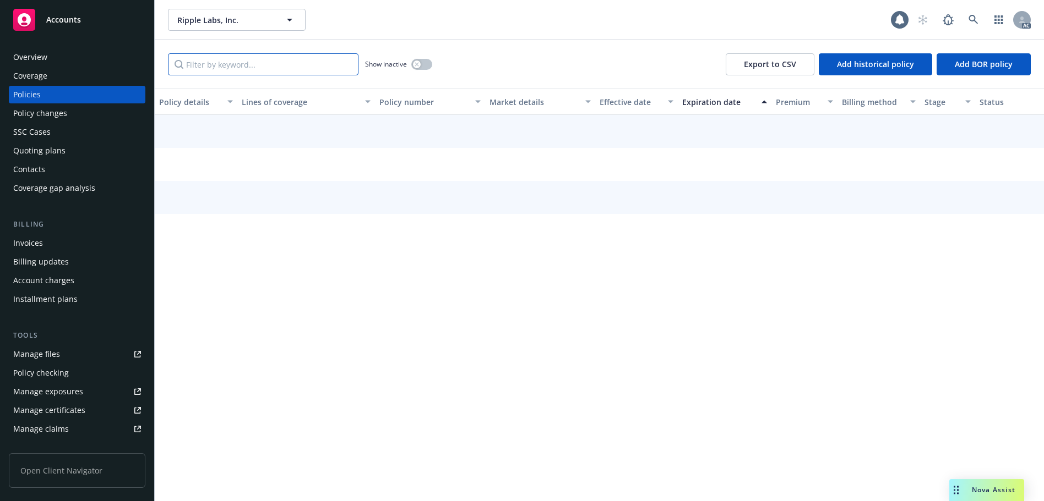
click at [308, 67] on input "Filter by keyword..." at bounding box center [263, 64] width 190 height 22
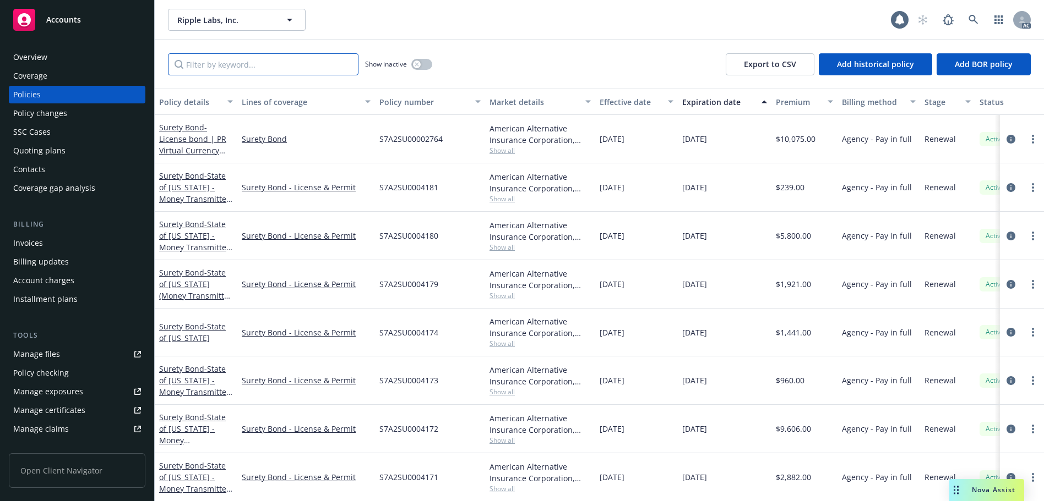
paste input "2500162"
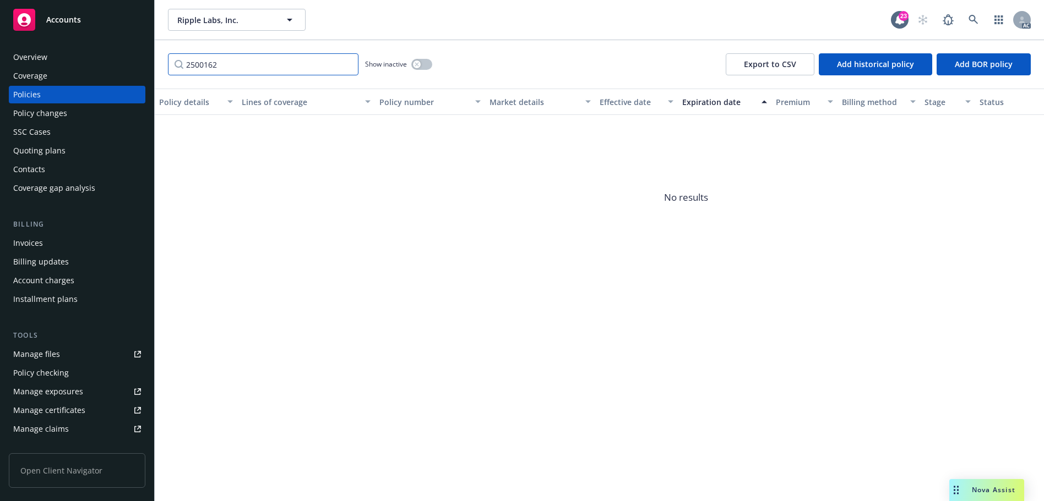
type input "2500162"
click at [418, 63] on icon "button" at bounding box center [416, 64] width 4 height 4
click at [346, 65] on input "2500162" at bounding box center [263, 64] width 190 height 22
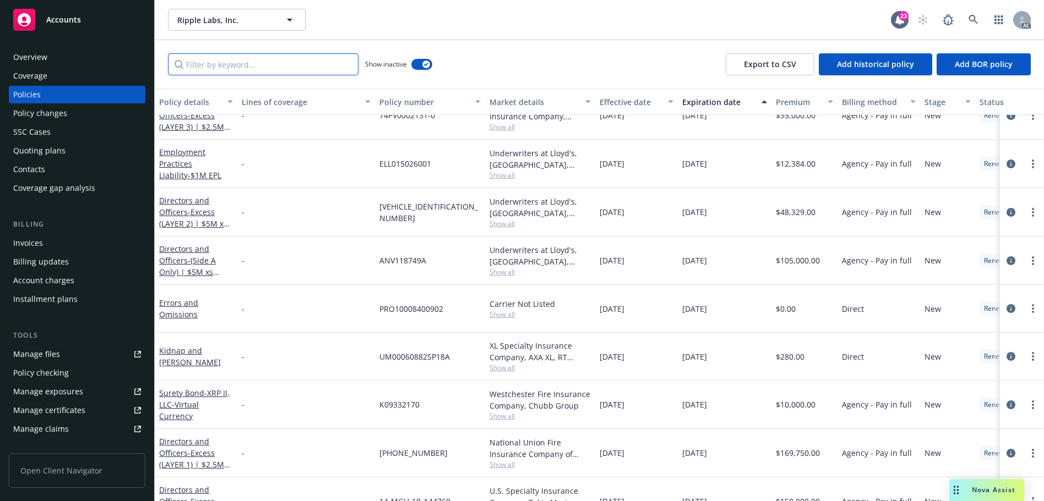
scroll to position [165, 0]
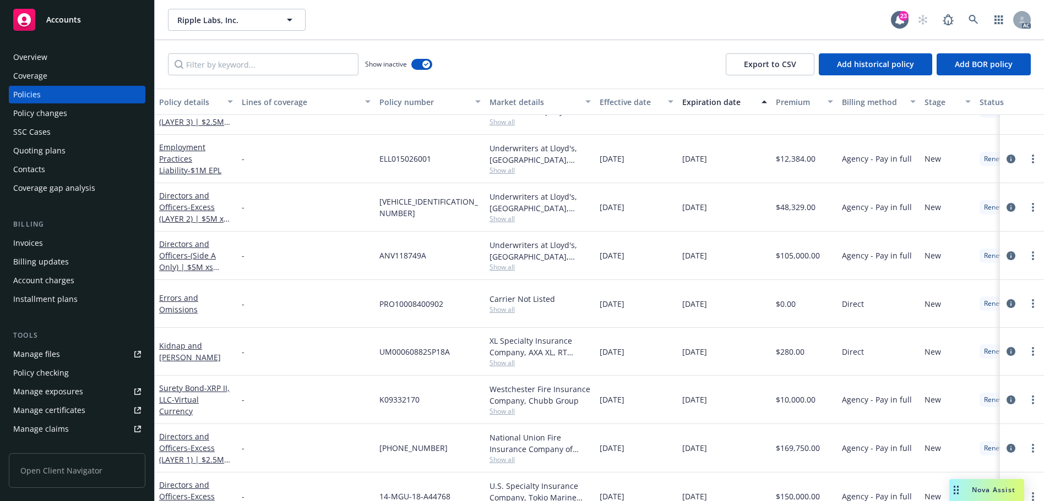
click at [453, 287] on div "PRO10008400902" at bounding box center [430, 304] width 110 height 48
click at [255, 68] on input "Filter by keyword..." at bounding box center [263, 64] width 190 height 22
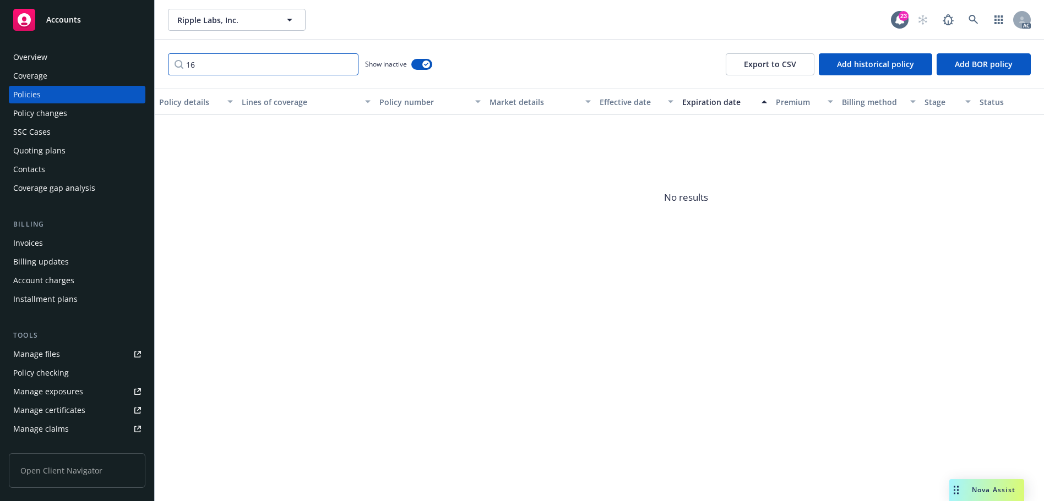
type input "1"
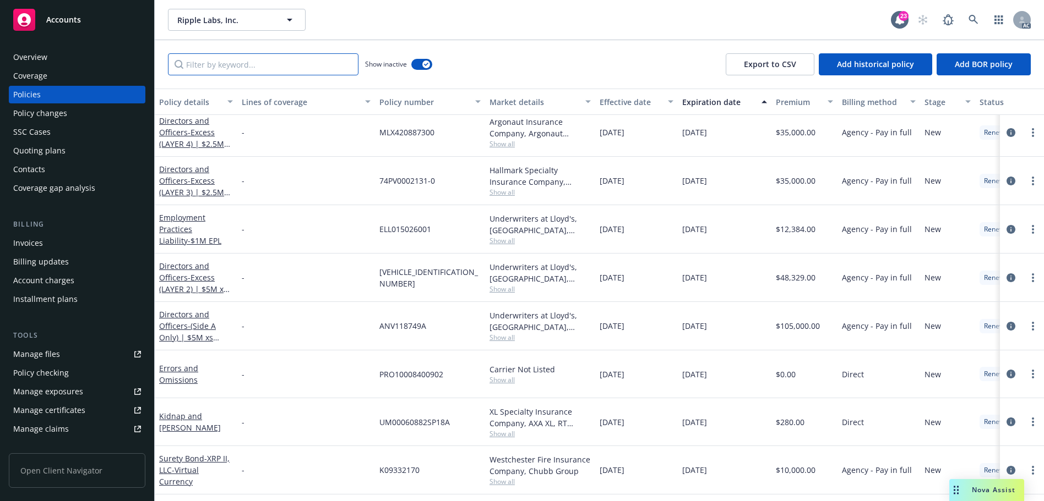
scroll to position [0, 0]
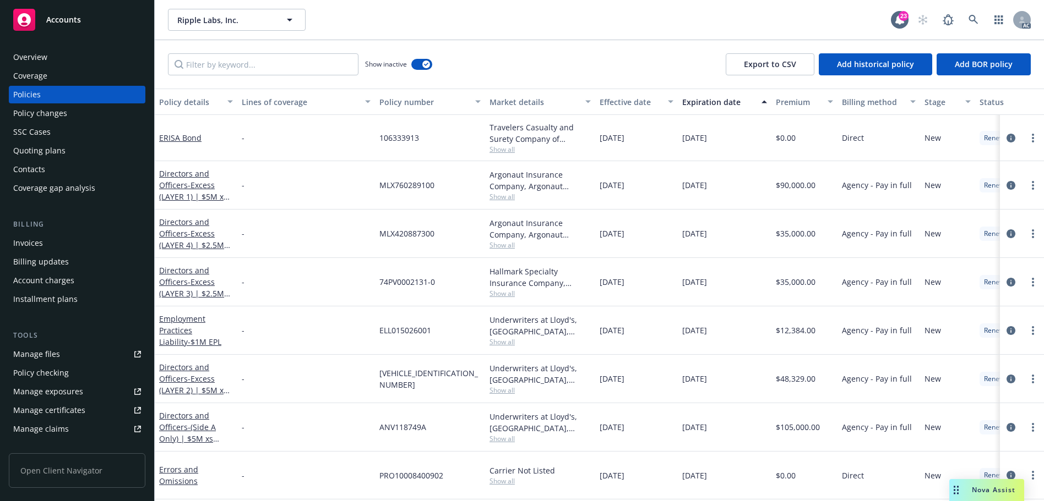
click at [626, 102] on div "Effective date" at bounding box center [630, 102] width 62 height 12
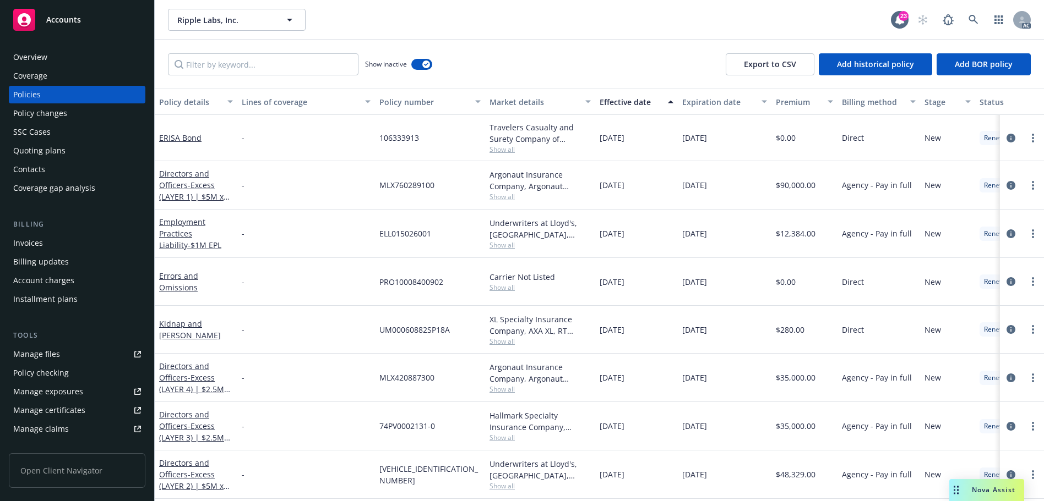
click at [626, 102] on div "Effective date" at bounding box center [630, 102] width 62 height 12
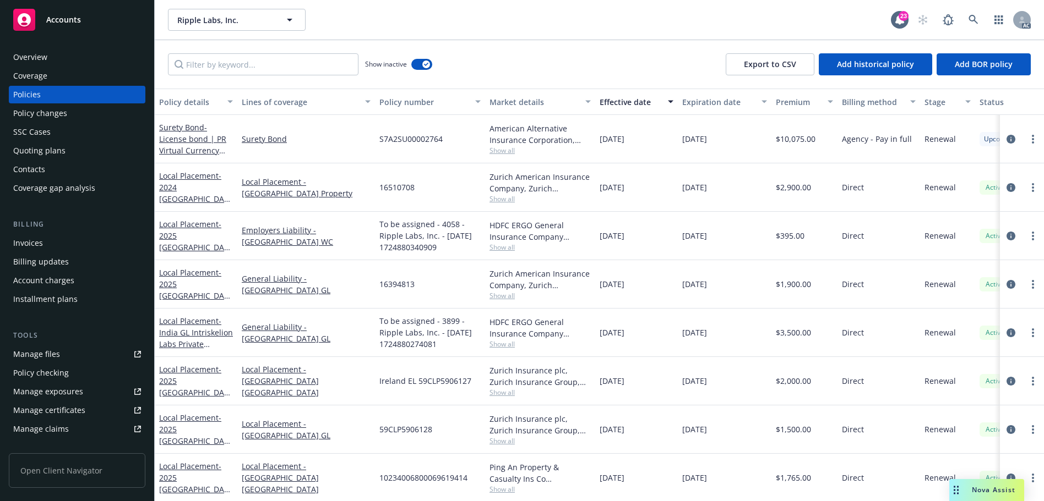
click at [508, 244] on span "Show all" at bounding box center [539, 247] width 101 height 9
click at [469, 200] on div "16510708" at bounding box center [430, 187] width 110 height 48
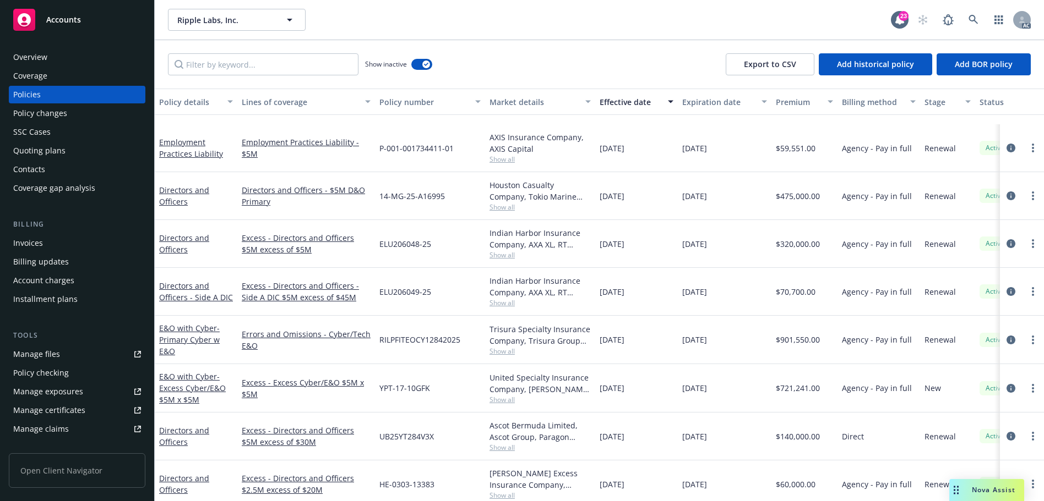
scroll to position [881, 0]
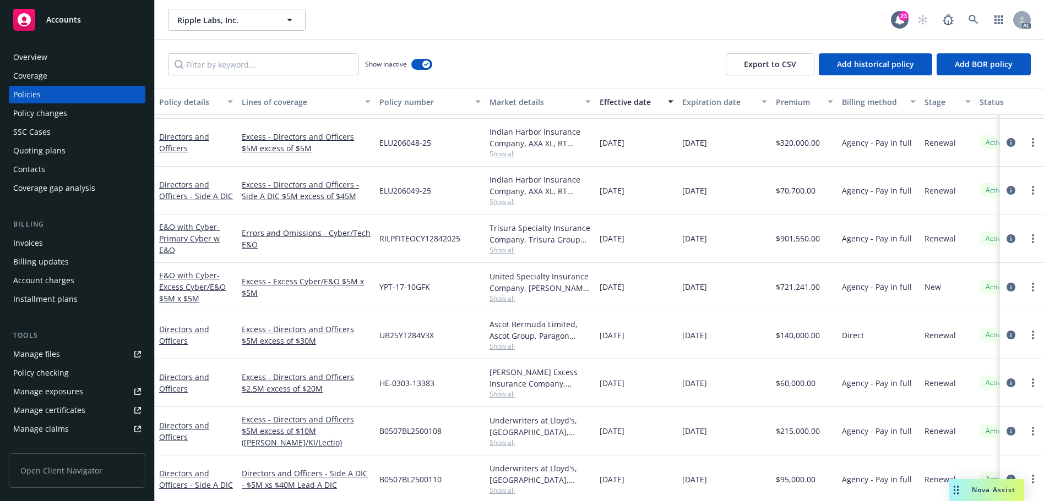
click at [506, 294] on span "Show all" at bounding box center [539, 298] width 101 height 9
click at [477, 282] on div "YPT-17-10GFK" at bounding box center [430, 287] width 110 height 48
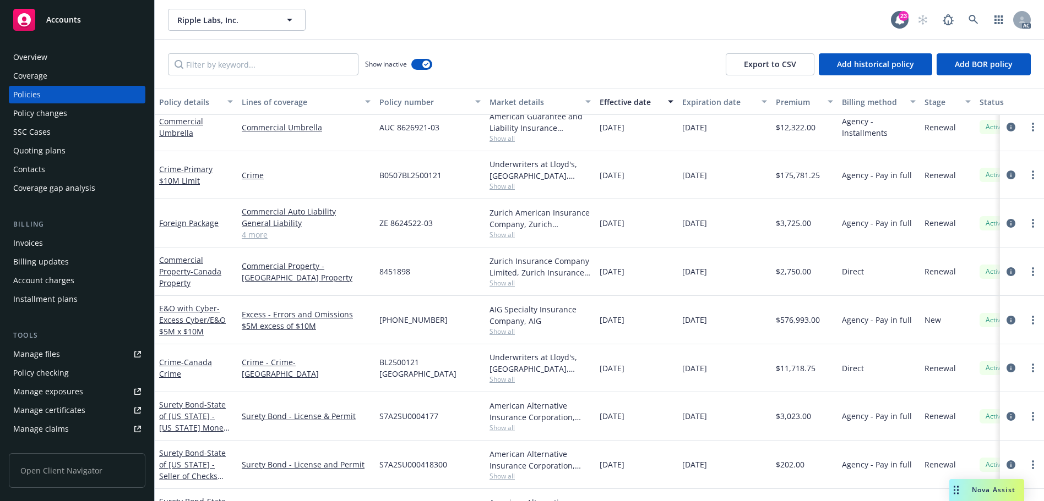
scroll to position [1486, 0]
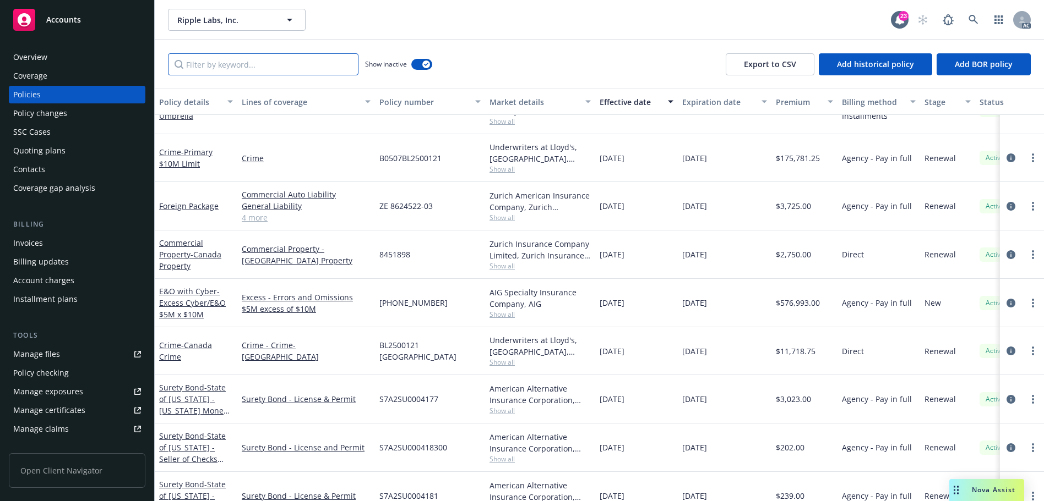
click at [276, 69] on input "Filter by keyword..." at bounding box center [263, 64] width 190 height 22
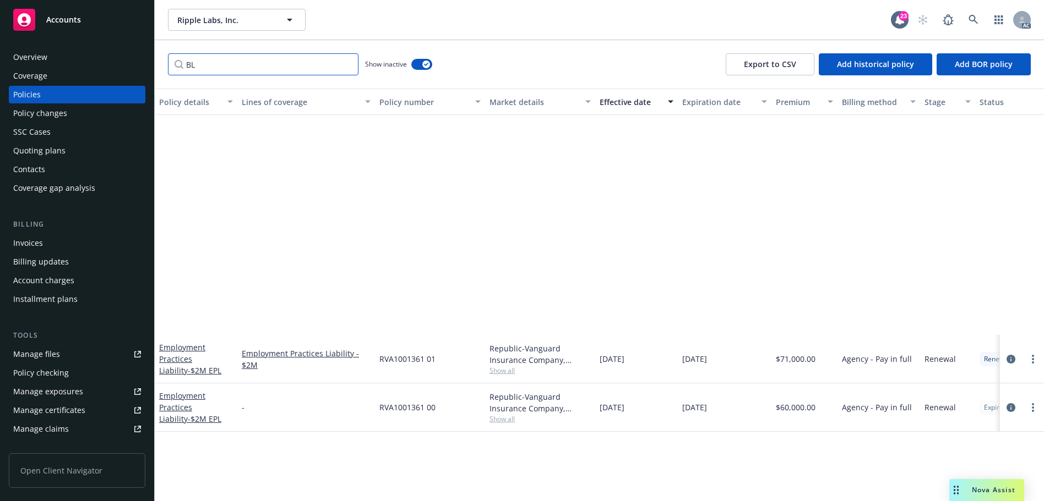
scroll to position [0, 0]
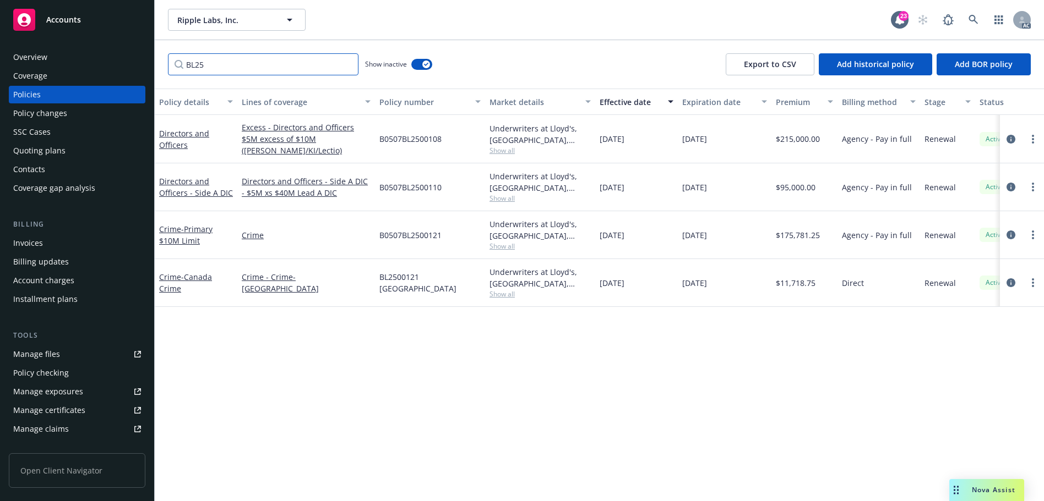
type input "BL25"
click at [453, 138] on div "B0507BL2500108" at bounding box center [430, 139] width 110 height 48
click at [497, 293] on span "Show all" at bounding box center [539, 294] width 101 height 9
click at [503, 243] on span "Show all" at bounding box center [539, 246] width 101 height 9
click at [505, 210] on div "Underwriters at Lloyd's, [GEOGRAPHIC_DATA], [PERSON_NAME] of [GEOGRAPHIC_DATA],…" at bounding box center [540, 187] width 110 height 48
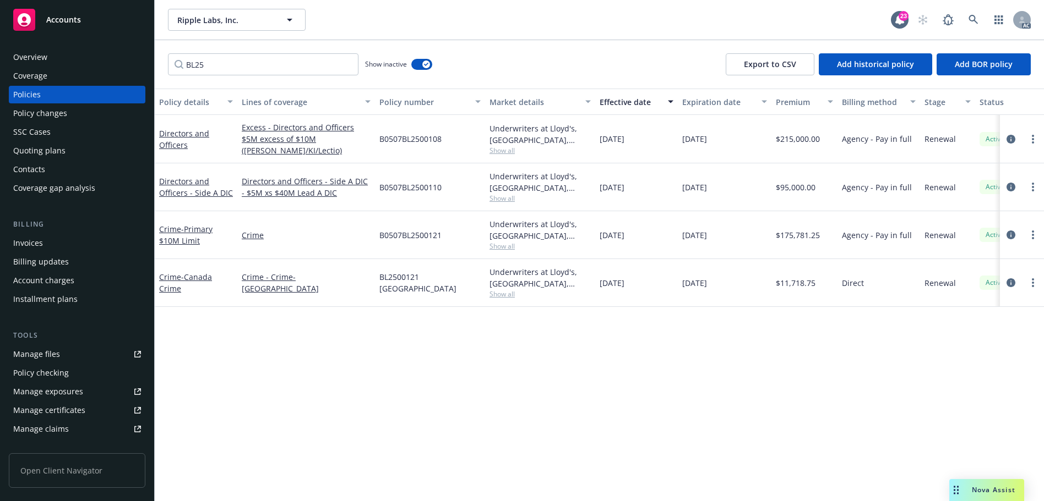
click at [503, 195] on span "Show all" at bounding box center [539, 198] width 101 height 9
click at [466, 189] on div "B0507BL2500110" at bounding box center [430, 187] width 110 height 48
click at [980, 17] on link at bounding box center [973, 20] width 22 height 22
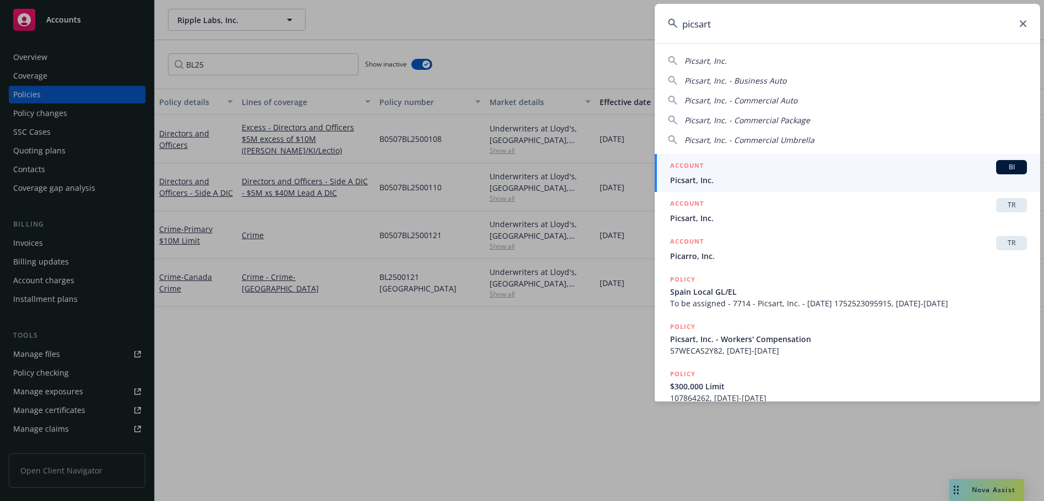
type input "picsart"
click at [717, 178] on span "Picsart, Inc." at bounding box center [848, 180] width 357 height 12
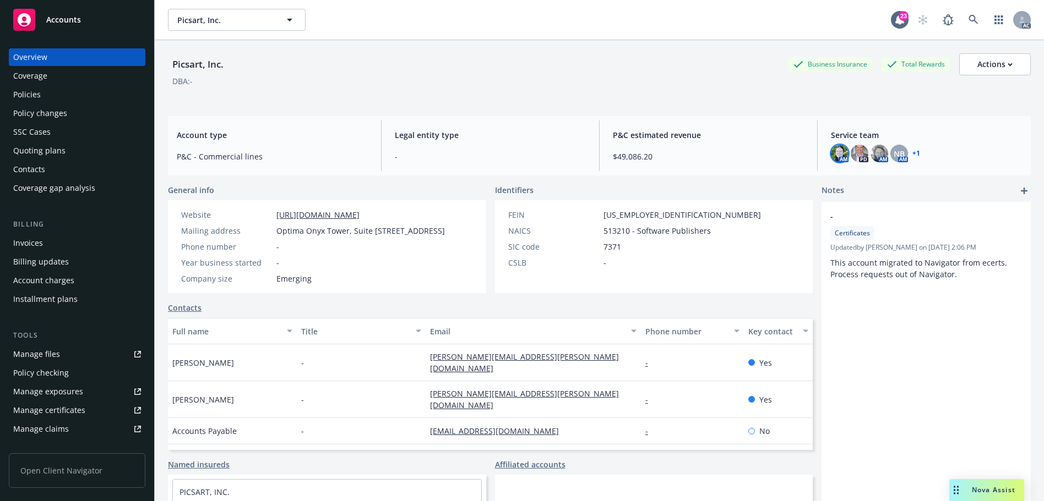
click at [837, 149] on img at bounding box center [840, 154] width 18 height 18
click at [774, 115] on div "Picsart, Inc. Business Insurance Total Rewards Actions DBA: - Account type P&C …" at bounding box center [599, 284] width 862 height 488
drag, startPoint x: 231, startPoint y: 64, endPoint x: 168, endPoint y: 68, distance: 62.9
click at [168, 68] on div "Picsart, Inc. Business Insurance Total Rewards Actions" at bounding box center [599, 64] width 862 height 22
copy div "Picsart, Inc."
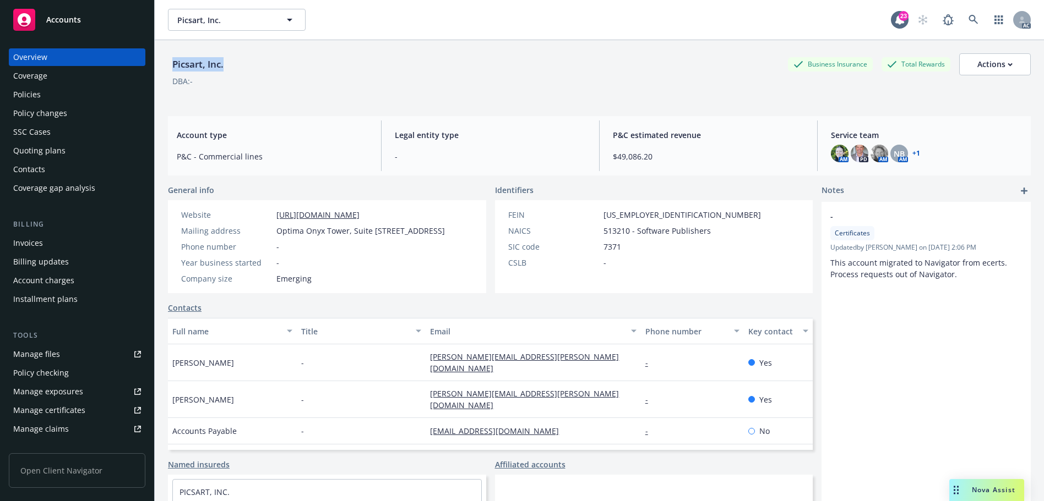
click at [77, 97] on div "Policies" at bounding box center [77, 95] width 128 height 18
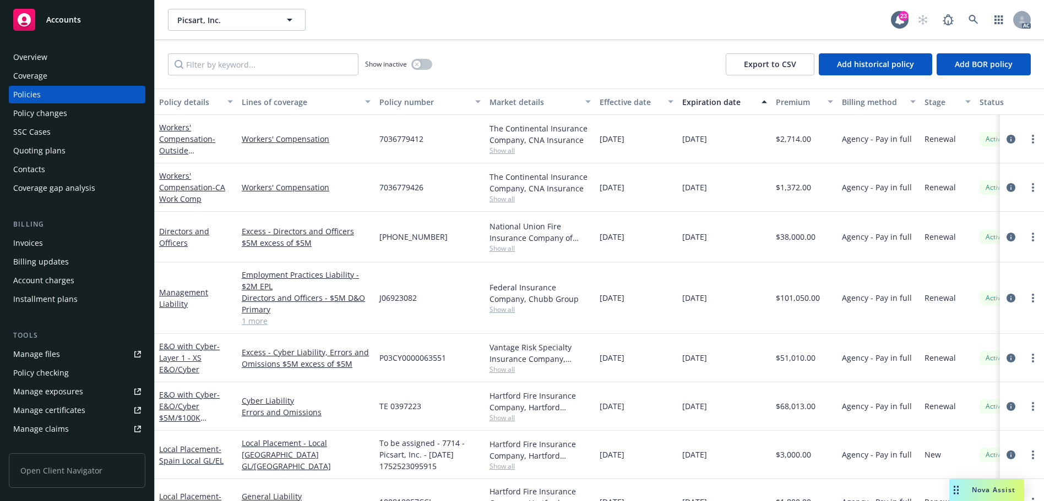
click at [51, 54] on div "Overview" at bounding box center [77, 57] width 128 height 18
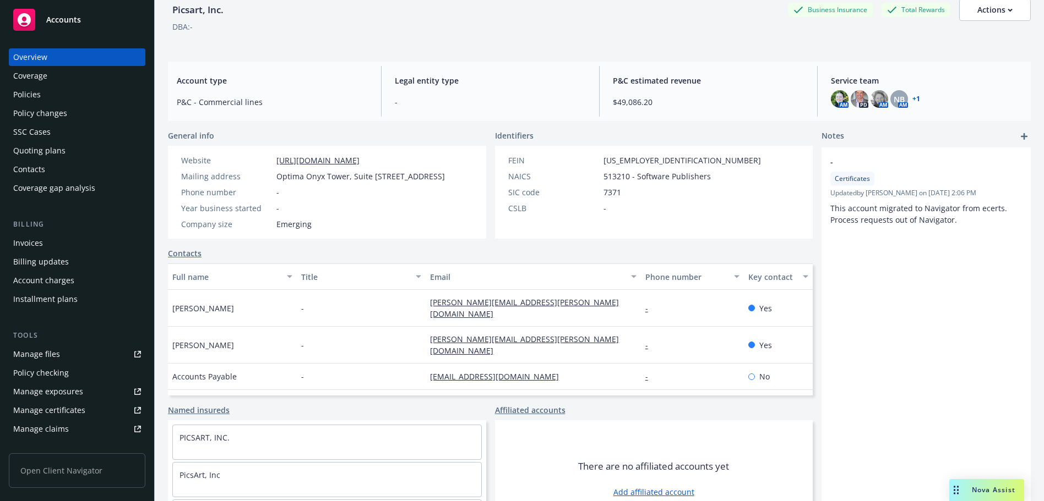
scroll to position [102, 0]
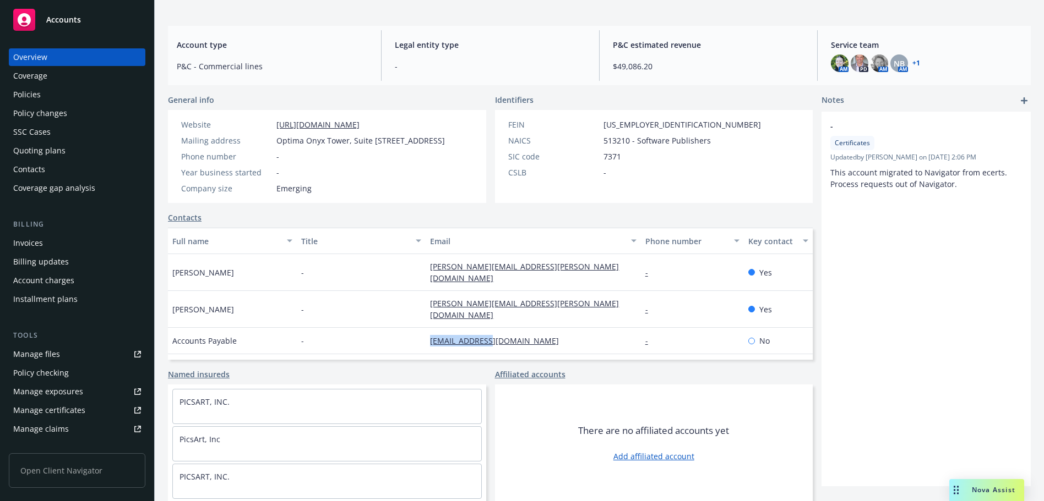
drag, startPoint x: 498, startPoint y: 321, endPoint x: 413, endPoint y: 321, distance: 84.8
click at [413, 328] on div "Accounts Payable - [EMAIL_ADDRESS][DOMAIN_NAME] - No" at bounding box center [490, 341] width 644 height 26
copy div "[EMAIL_ADDRESS][DOMAIN_NAME]"
click at [557, 186] on div "FEIN [US_EMPLOYER_IDENTIFICATION_NUMBER] NAICS 513210 - Software Publishers SIC…" at bounding box center [634, 156] width 279 height 93
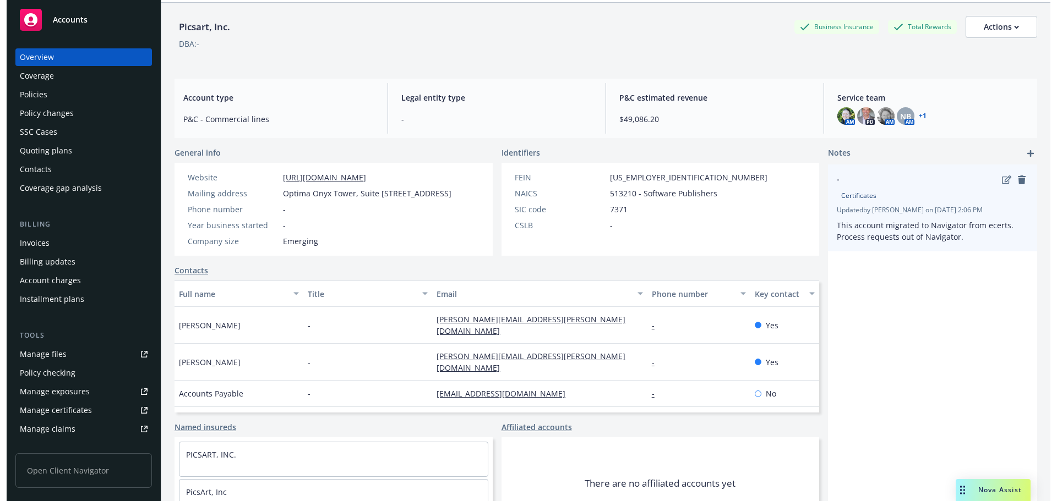
scroll to position [0, 0]
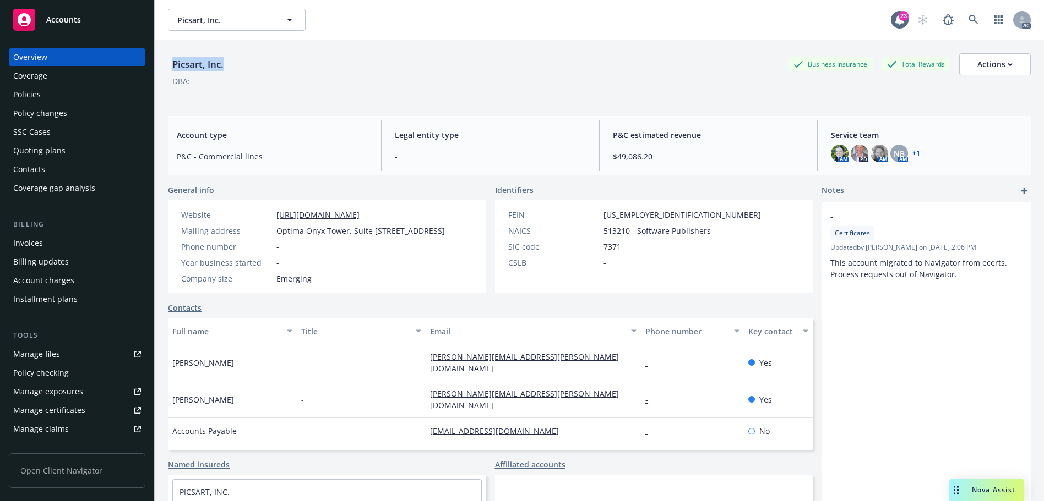
drag, startPoint x: 222, startPoint y: 65, endPoint x: 174, endPoint y: 66, distance: 48.4
click at [174, 66] on div "Picsart, Inc. Business Insurance Total Rewards Actions" at bounding box center [599, 64] width 862 height 22
copy div "Picsart, Inc."
click at [962, 18] on link at bounding box center [973, 20] width 22 height 22
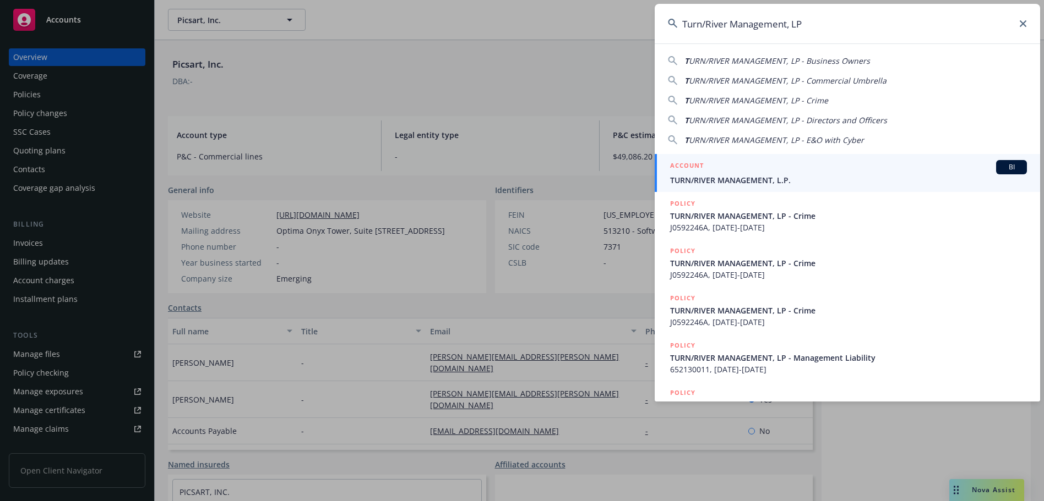
type input "Turn/River Management, LP"
click at [798, 173] on div "ACCOUNT BI" at bounding box center [848, 167] width 357 height 14
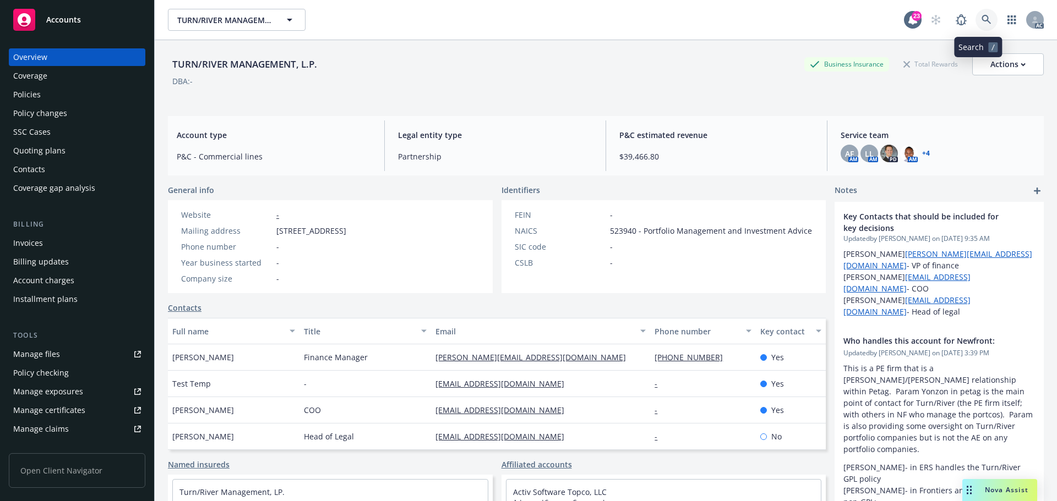
click at [982, 20] on icon at bounding box center [986, 20] width 10 height 10
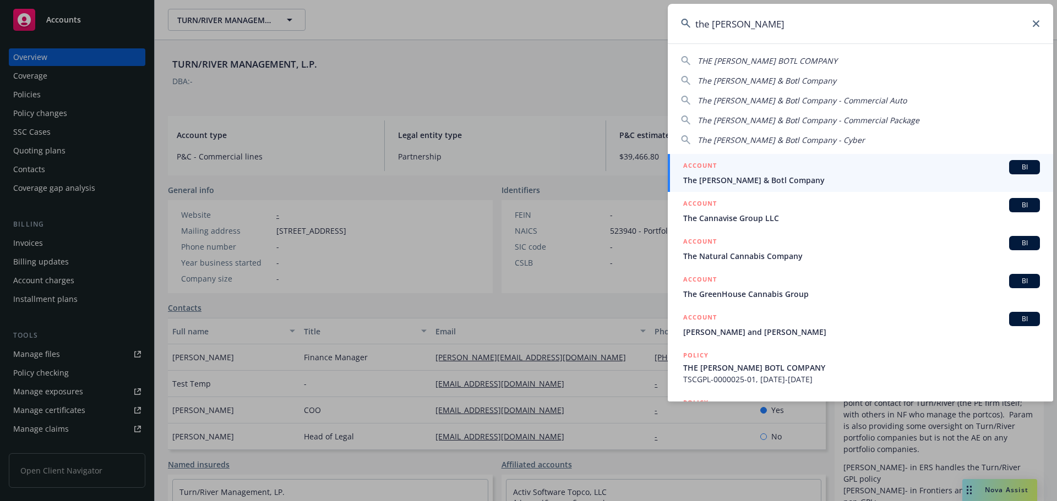
type input "the [PERSON_NAME]"
click at [835, 169] on div "ACCOUNT BI" at bounding box center [861, 167] width 357 height 14
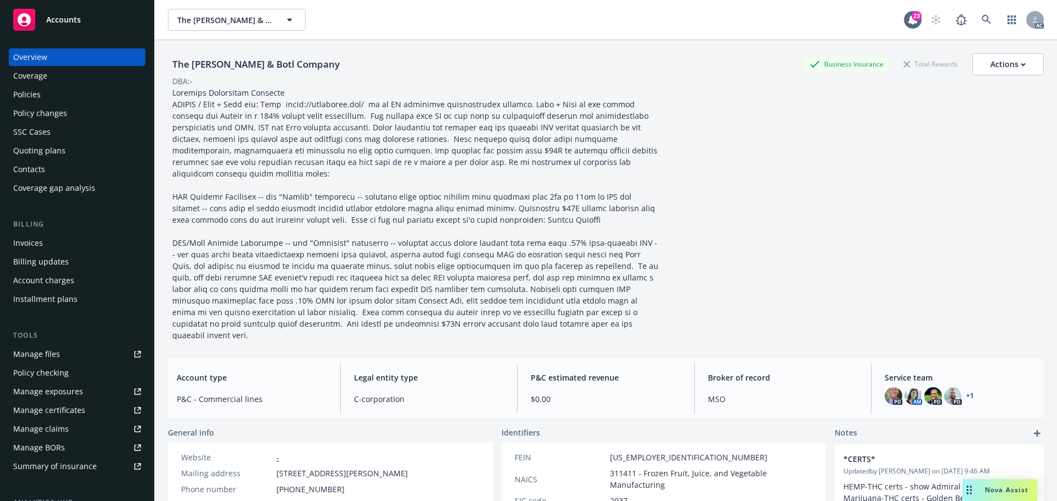
click at [48, 96] on div "Policies" at bounding box center [77, 95] width 128 height 18
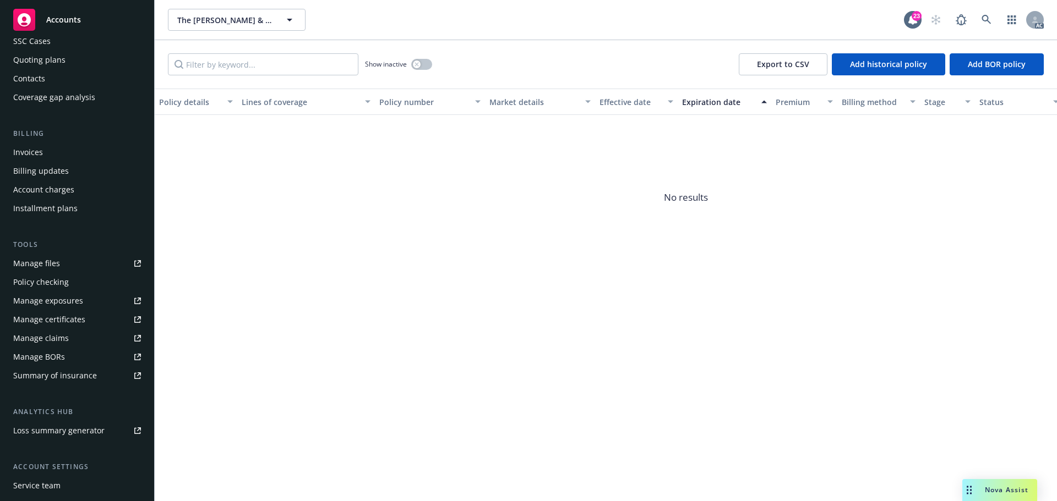
scroll to position [135, 0]
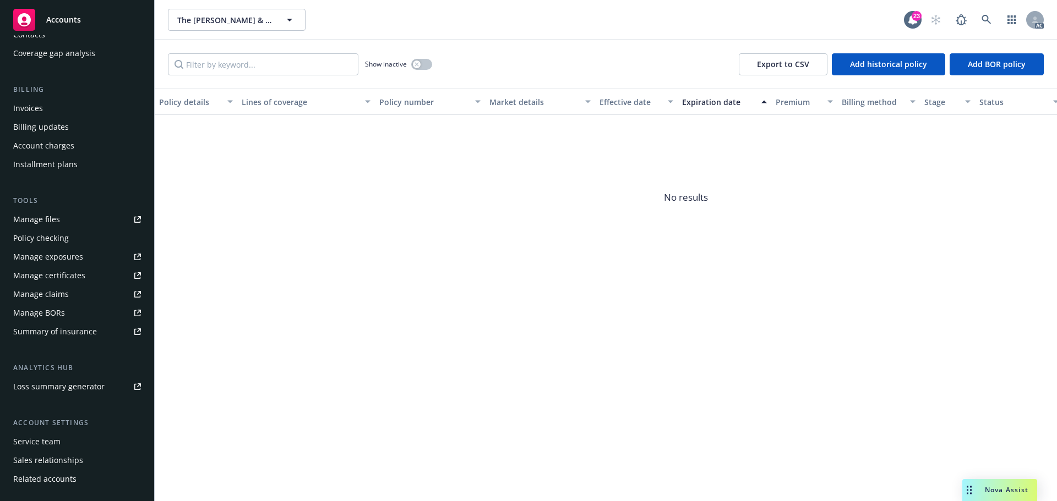
click at [62, 445] on div "Service team" at bounding box center [77, 442] width 128 height 18
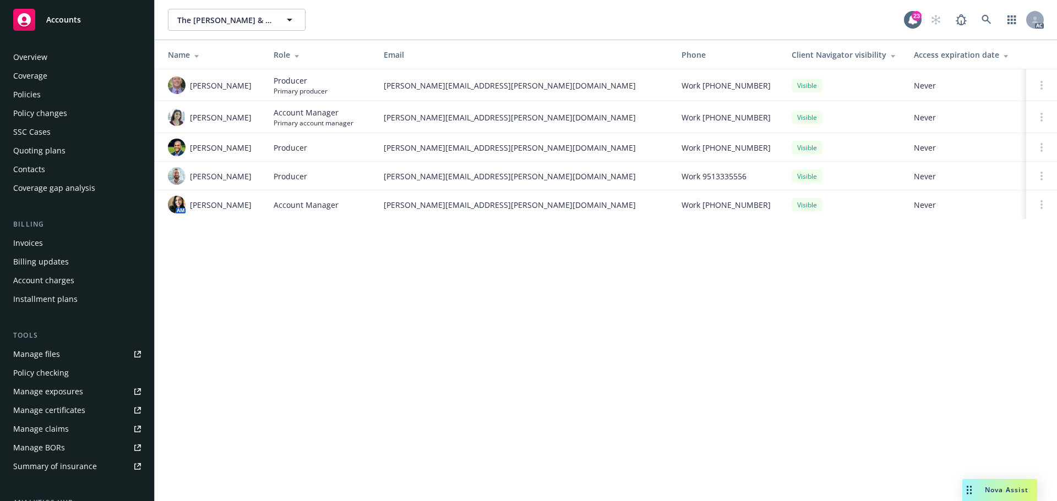
click at [47, 53] on div "Overview" at bounding box center [77, 57] width 128 height 18
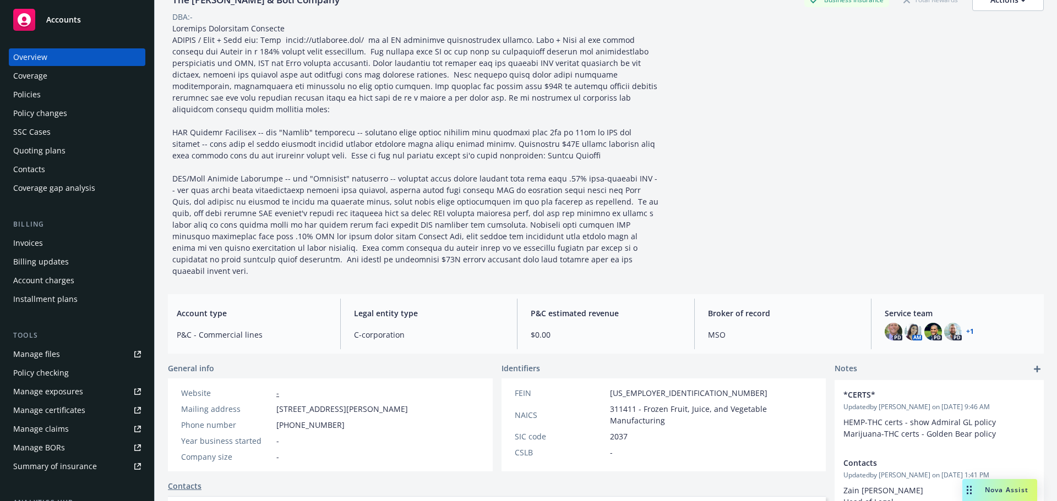
scroll to position [165, 0]
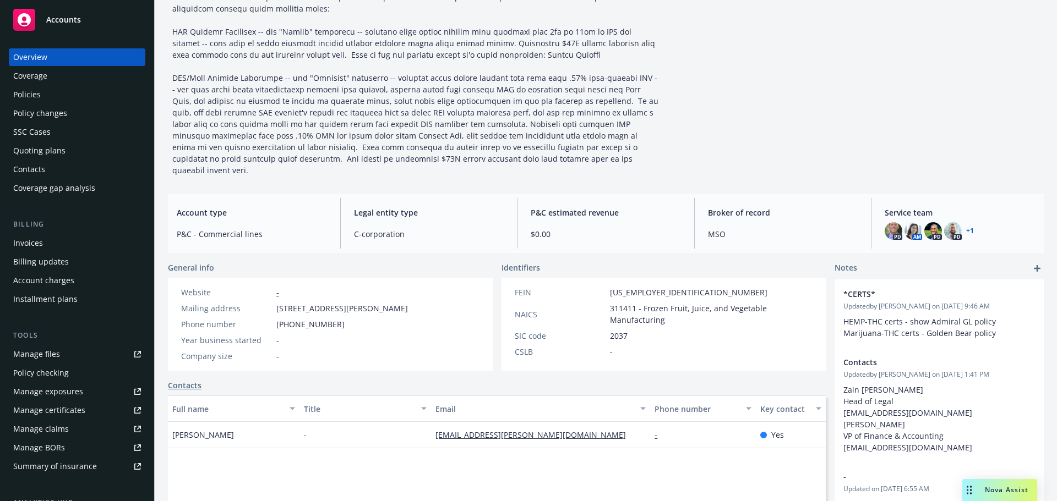
click at [89, 99] on div "Policies" at bounding box center [77, 95] width 128 height 18
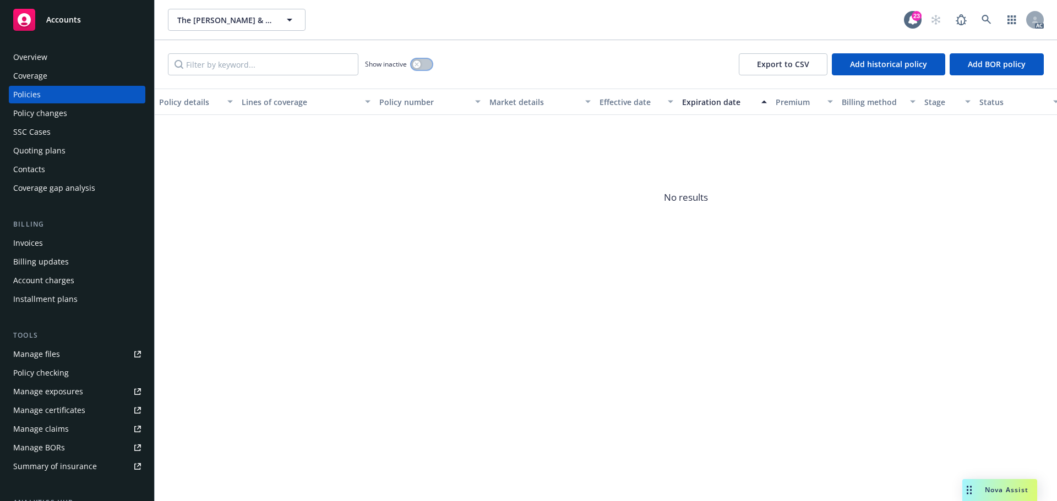
click at [426, 68] on button "button" at bounding box center [421, 64] width 21 height 11
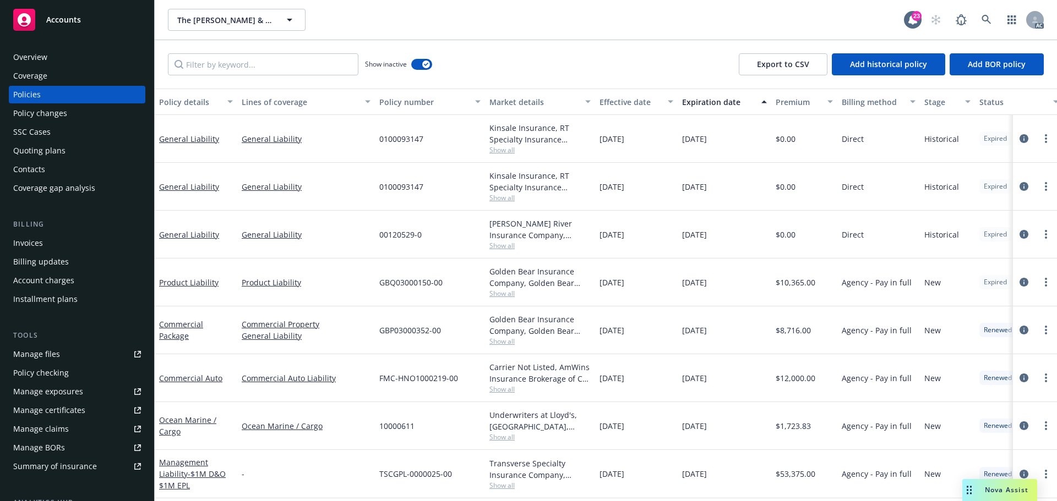
click at [622, 104] on div "Effective date" at bounding box center [630, 102] width 62 height 12
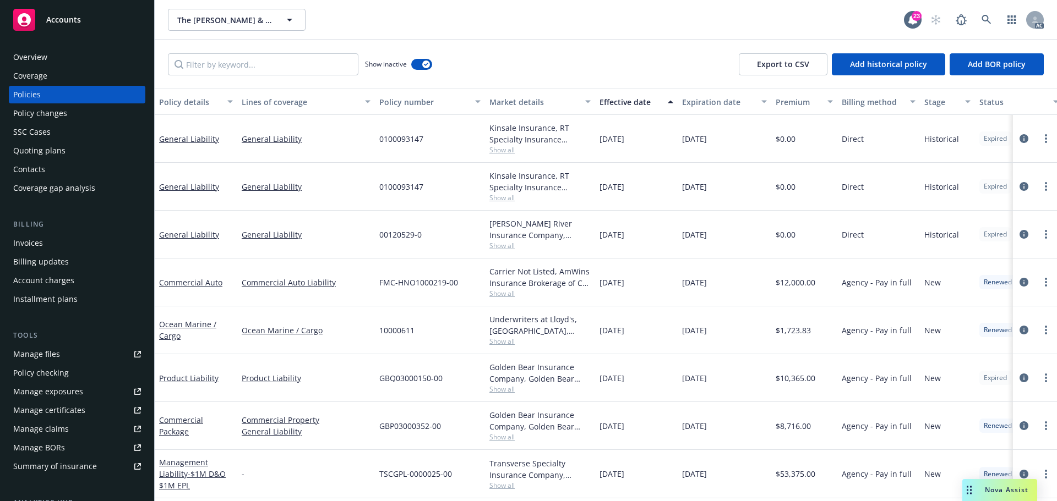
click at [622, 104] on div "Effective date" at bounding box center [630, 102] width 62 height 12
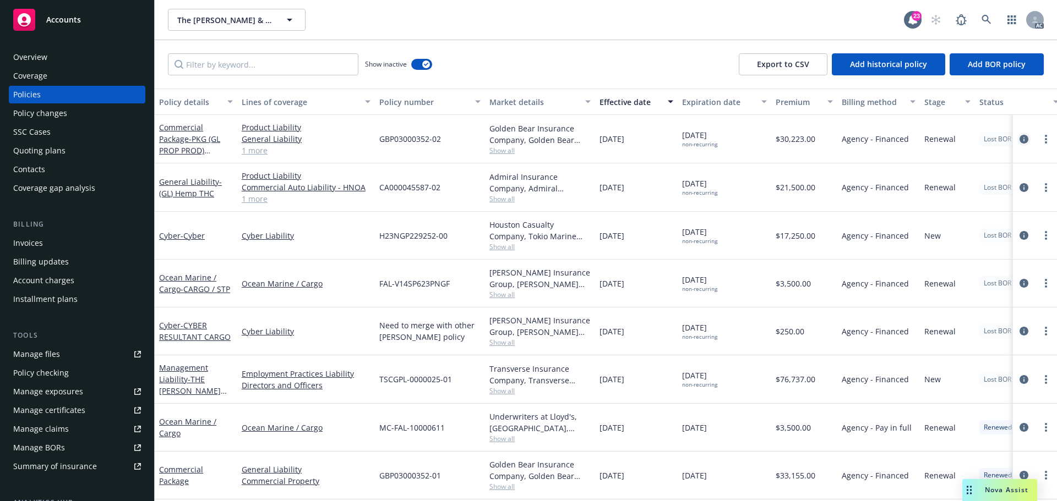
click at [1019, 141] on icon "circleInformation" at bounding box center [1023, 139] width 9 height 9
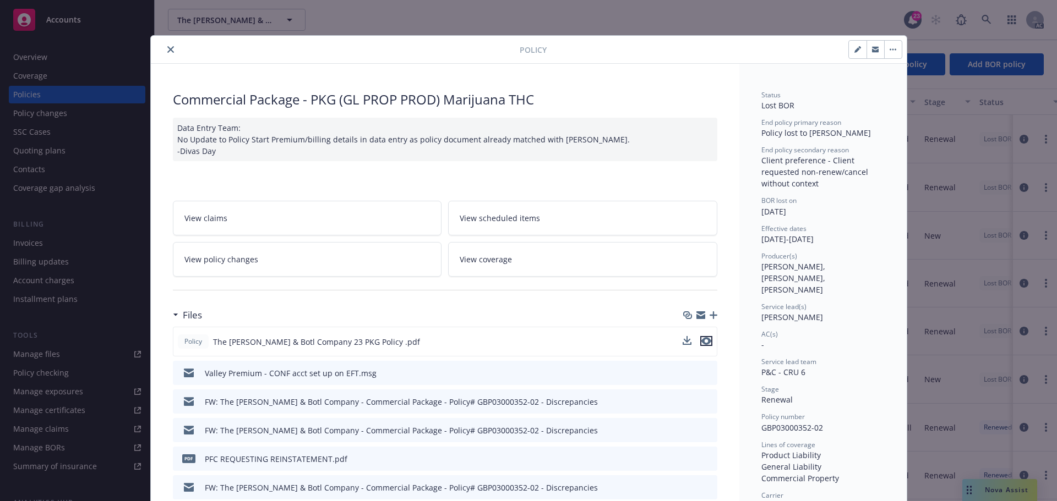
click at [702, 338] on icon "preview file" at bounding box center [706, 341] width 10 height 8
drag, startPoint x: 163, startPoint y: 47, endPoint x: 149, endPoint y: 48, distance: 14.4
click at [167, 47] on icon "close" at bounding box center [170, 49] width 7 height 7
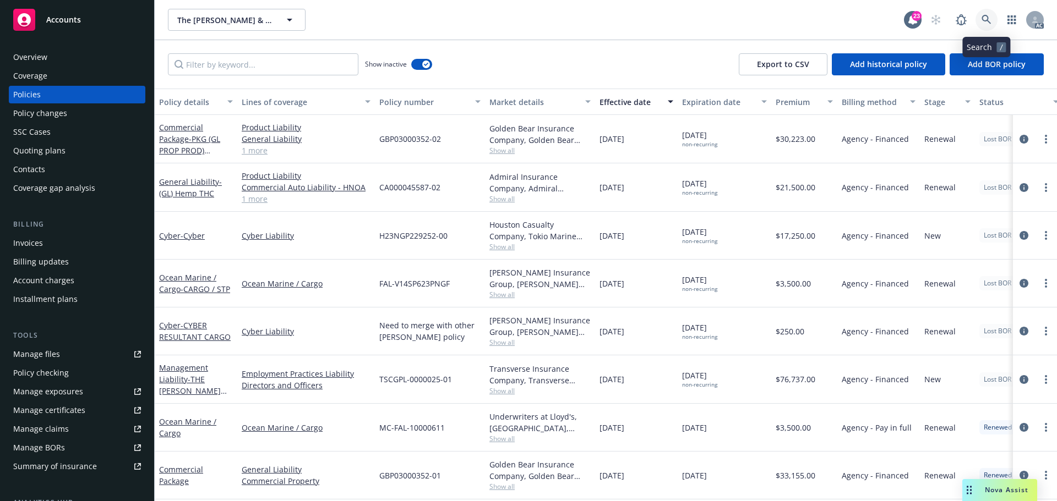
click at [980, 21] on link at bounding box center [986, 20] width 22 height 22
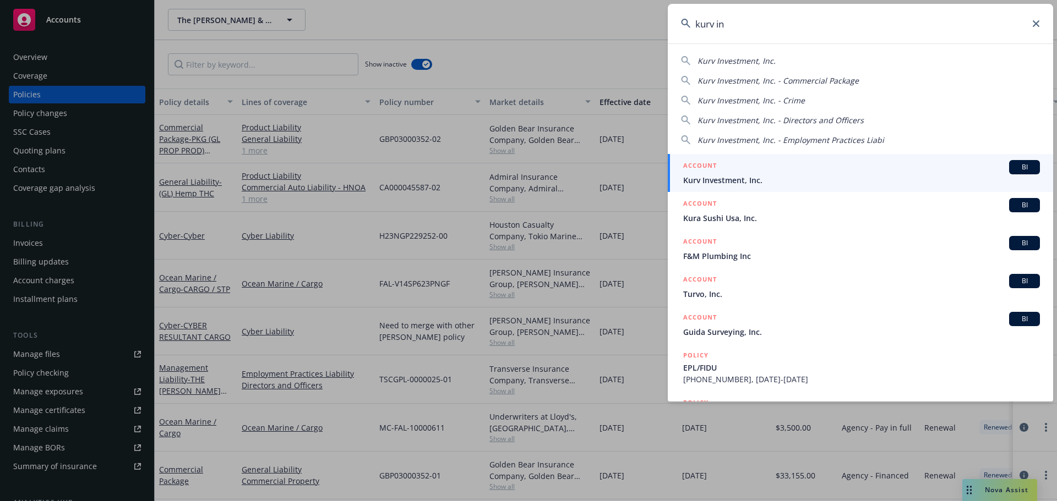
type input "kurv in"
click at [827, 178] on span "Kurv Investment, Inc." at bounding box center [861, 180] width 357 height 12
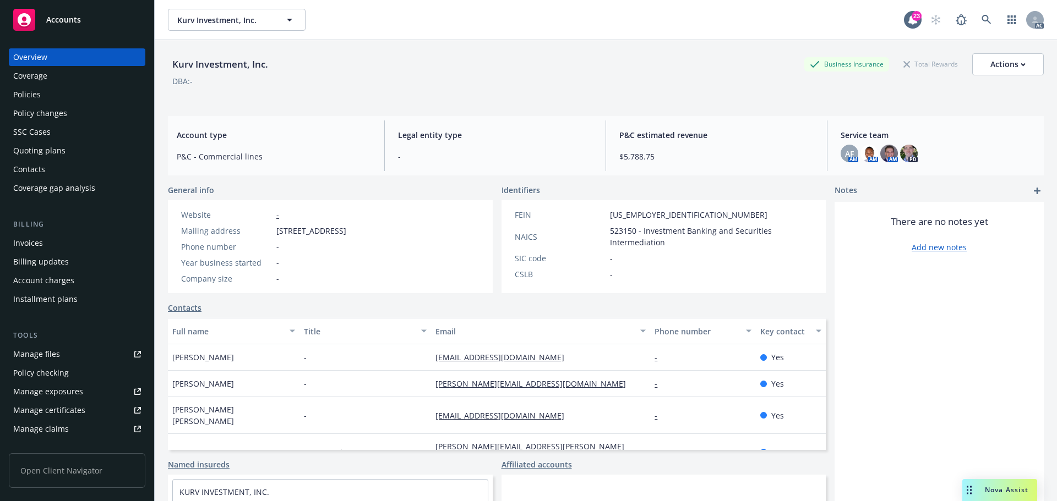
scroll to position [53, 0]
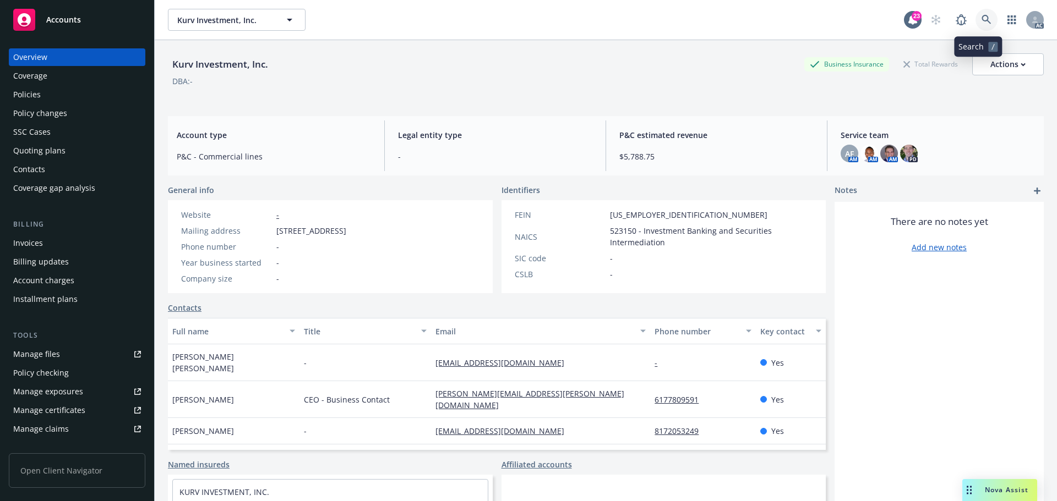
click at [984, 16] on link at bounding box center [986, 20] width 22 height 22
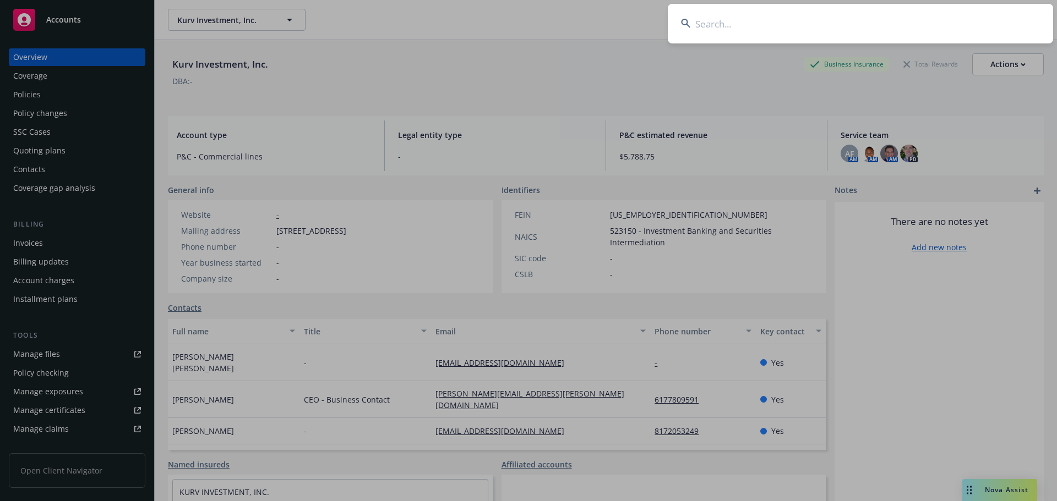
click at [740, 32] on input at bounding box center [860, 24] width 385 height 40
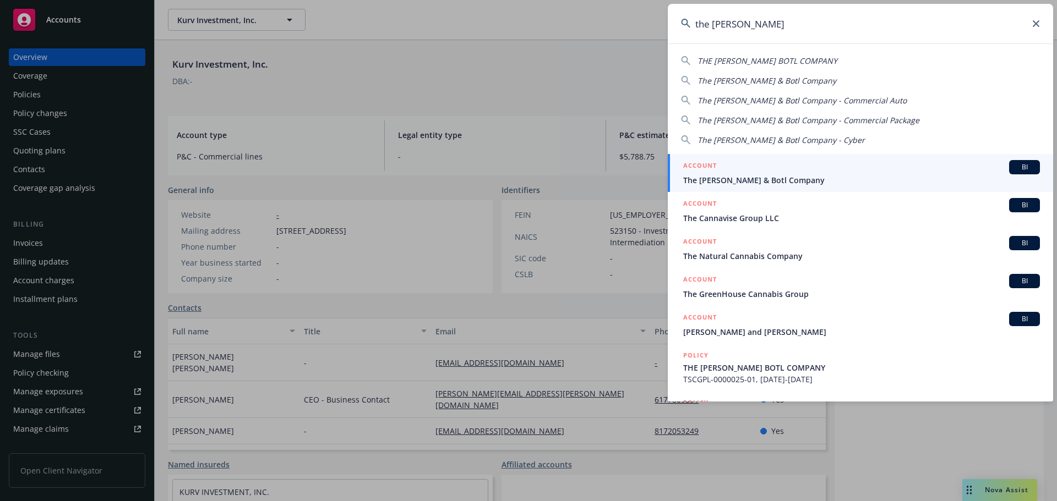
type input "the [PERSON_NAME]"
drag, startPoint x: 771, startPoint y: 177, endPoint x: 751, endPoint y: 176, distance: 19.9
click at [771, 177] on span "The [PERSON_NAME] & Botl Company" at bounding box center [861, 180] width 357 height 12
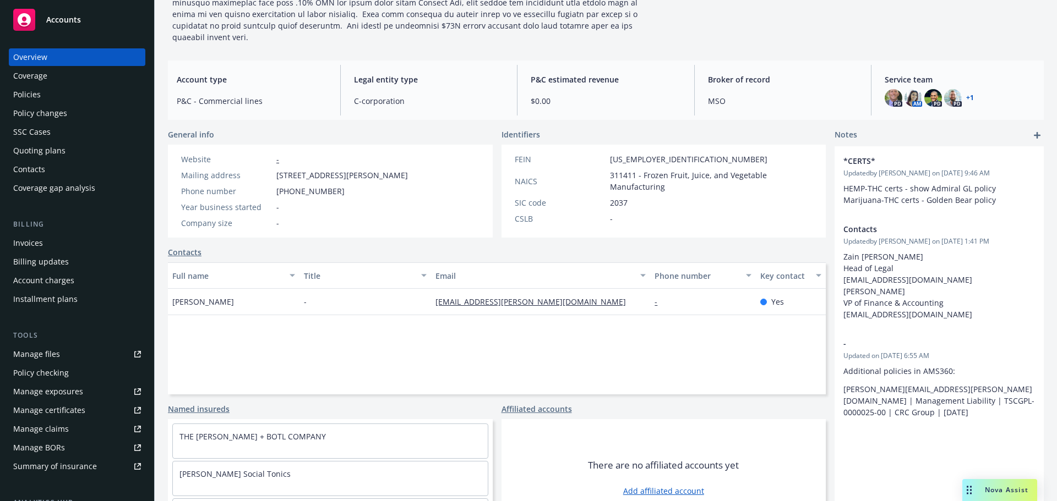
scroll to position [310, 0]
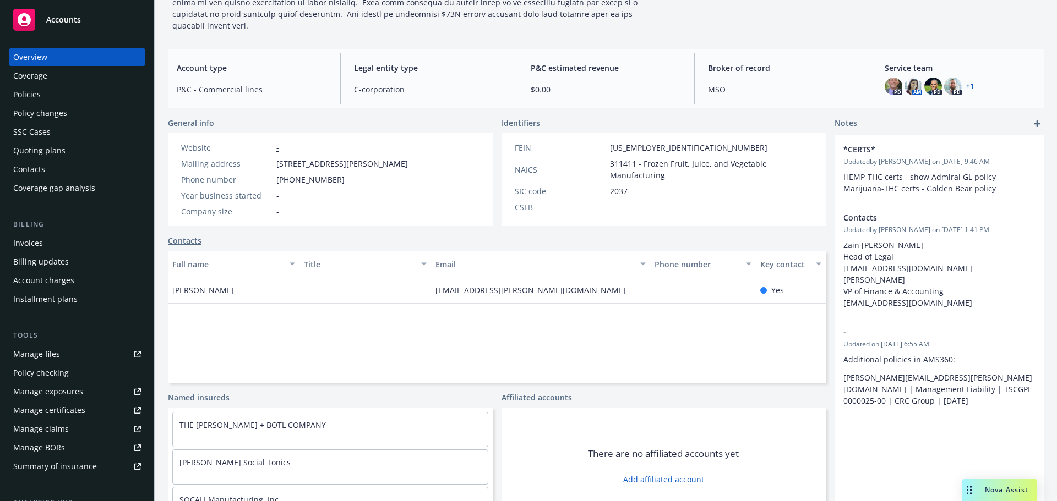
click at [45, 95] on div "Policies" at bounding box center [77, 95] width 128 height 18
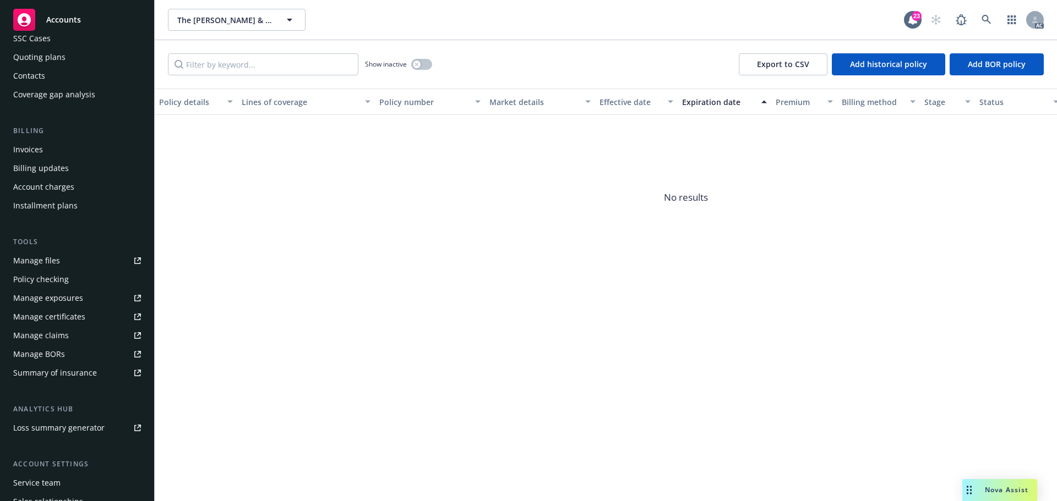
scroll to position [135, 0]
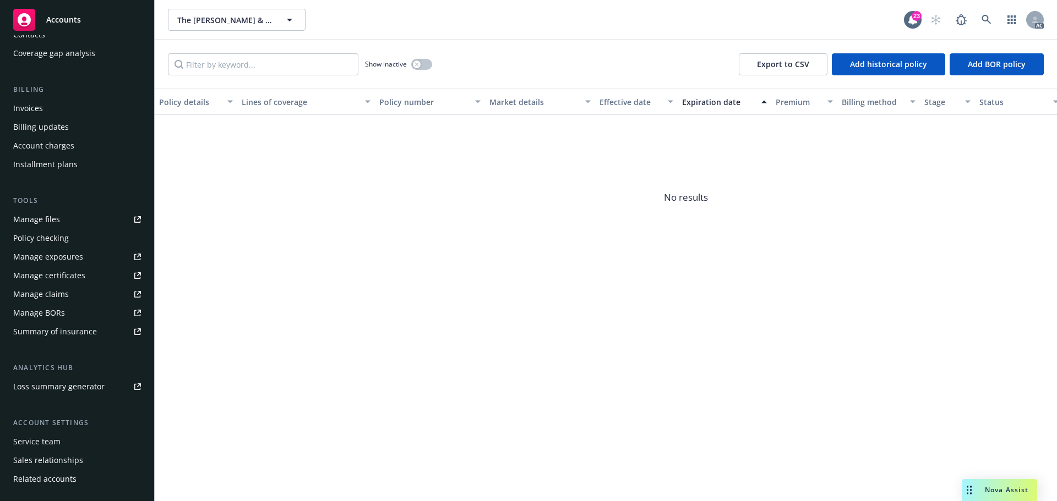
click at [83, 438] on div "Service team" at bounding box center [77, 442] width 128 height 18
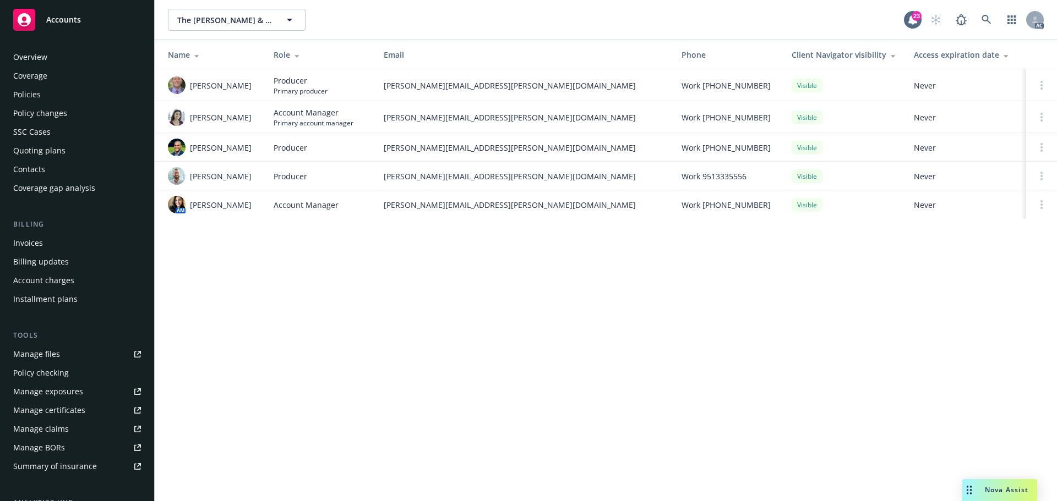
click at [75, 58] on div "Overview" at bounding box center [77, 57] width 128 height 18
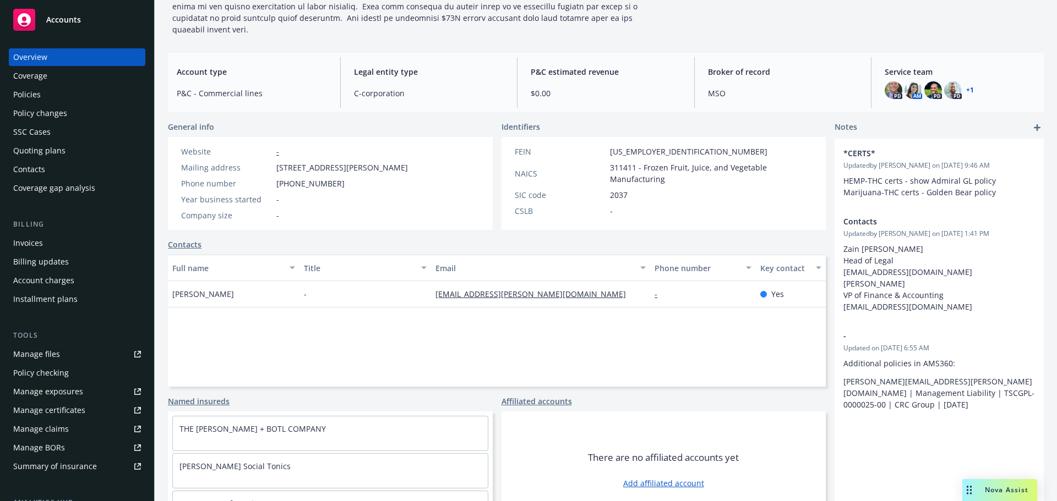
scroll to position [310, 0]
